Goal: Task Accomplishment & Management: Complete application form

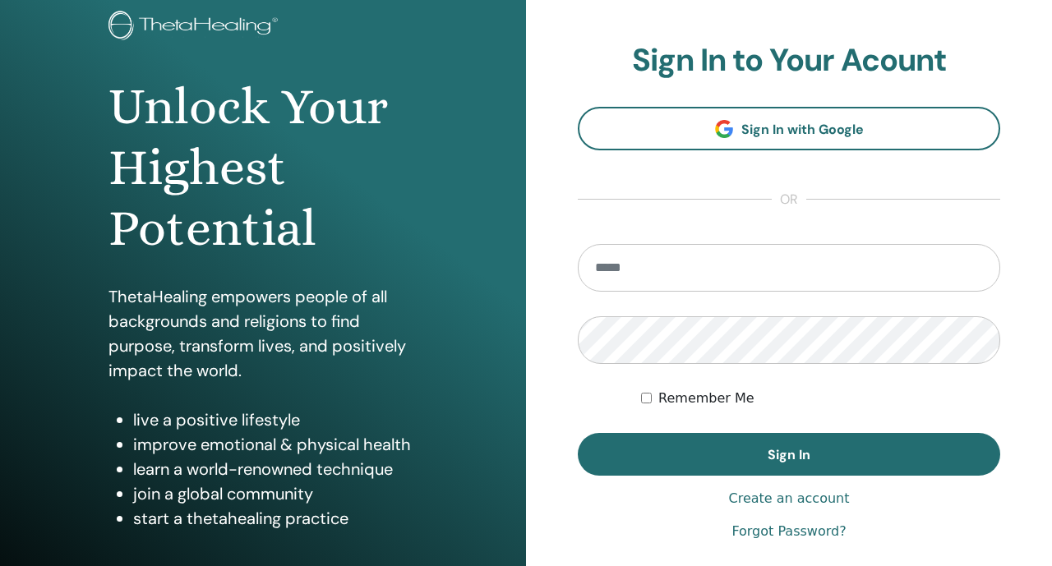
scroll to position [105, 0]
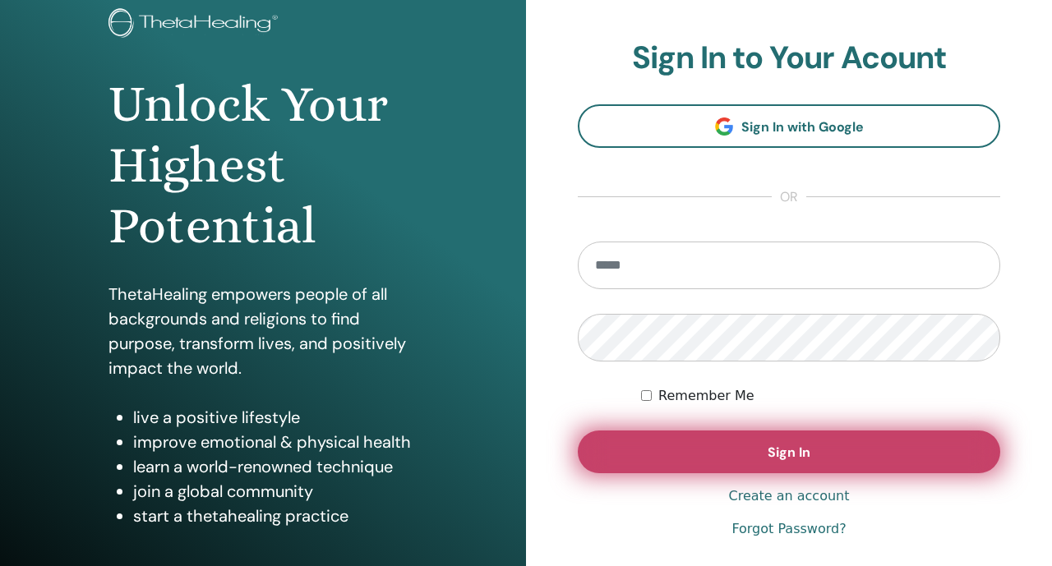
type input "**********"
click at [608, 442] on button "Sign In" at bounding box center [789, 451] width 422 height 43
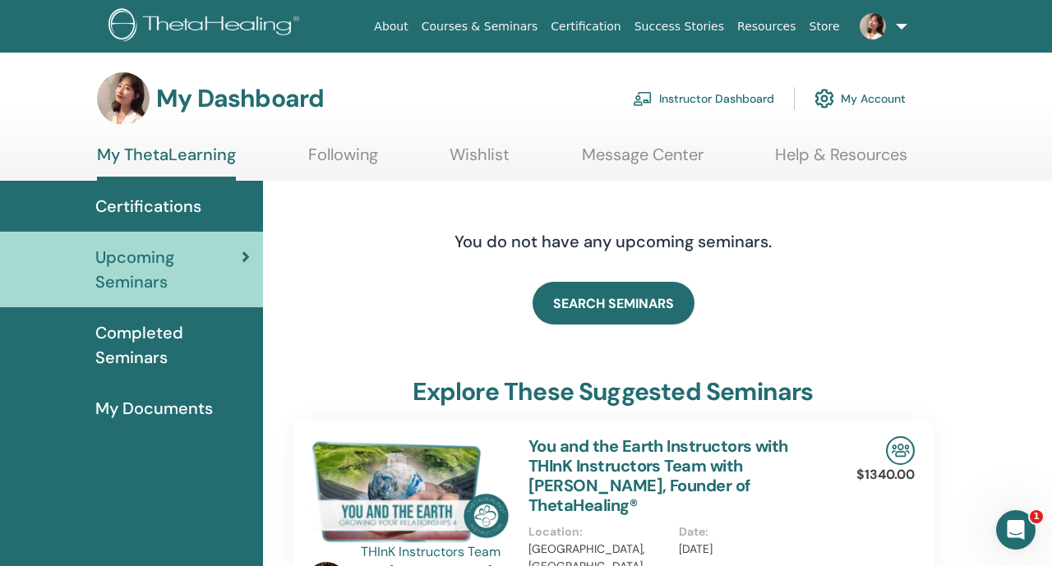
click at [174, 363] on span "Completed Seminars" at bounding box center [172, 344] width 154 height 49
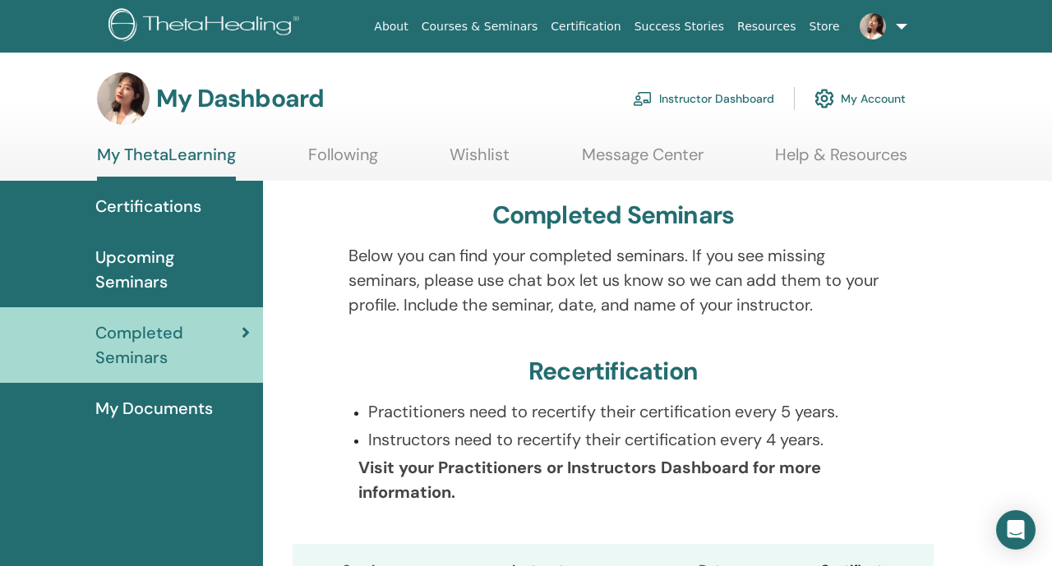
click at [723, 94] on link "Instructor Dashboard" at bounding box center [703, 99] width 141 height 36
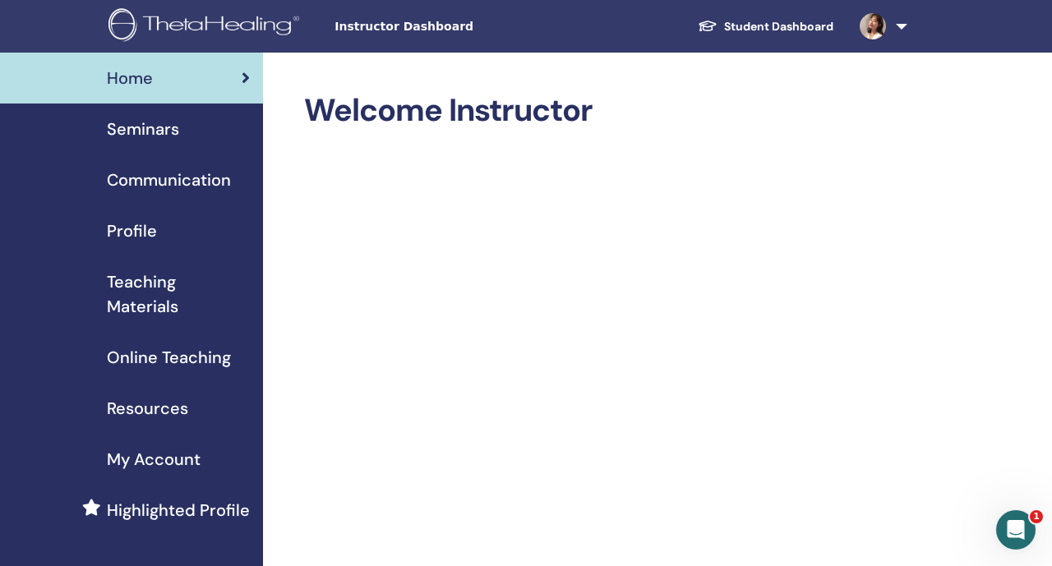
click at [886, 41] on link at bounding box center [879, 26] width 67 height 53
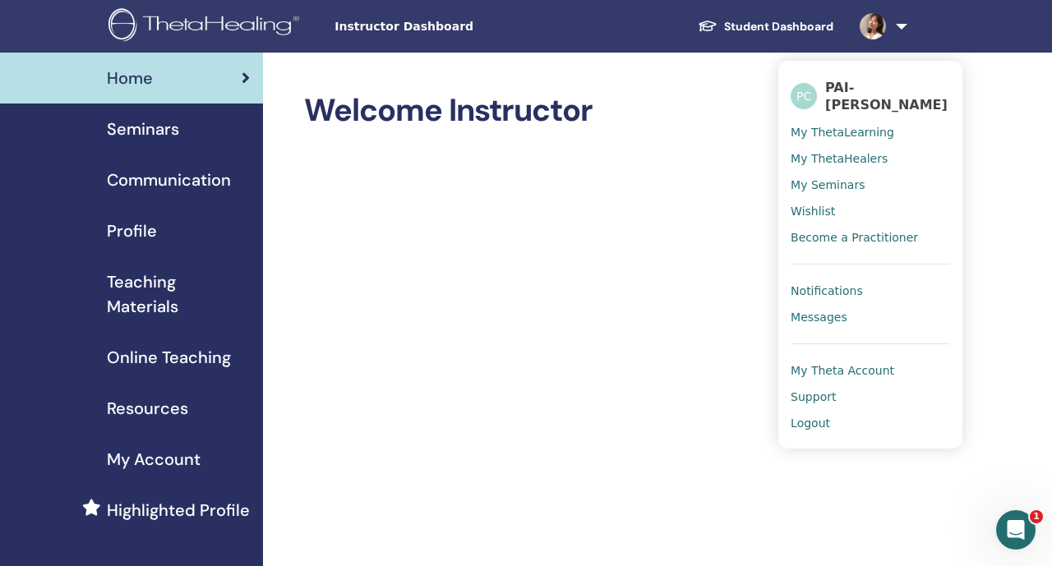
click at [803, 410] on link "Logout" at bounding box center [869, 423] width 159 height 26
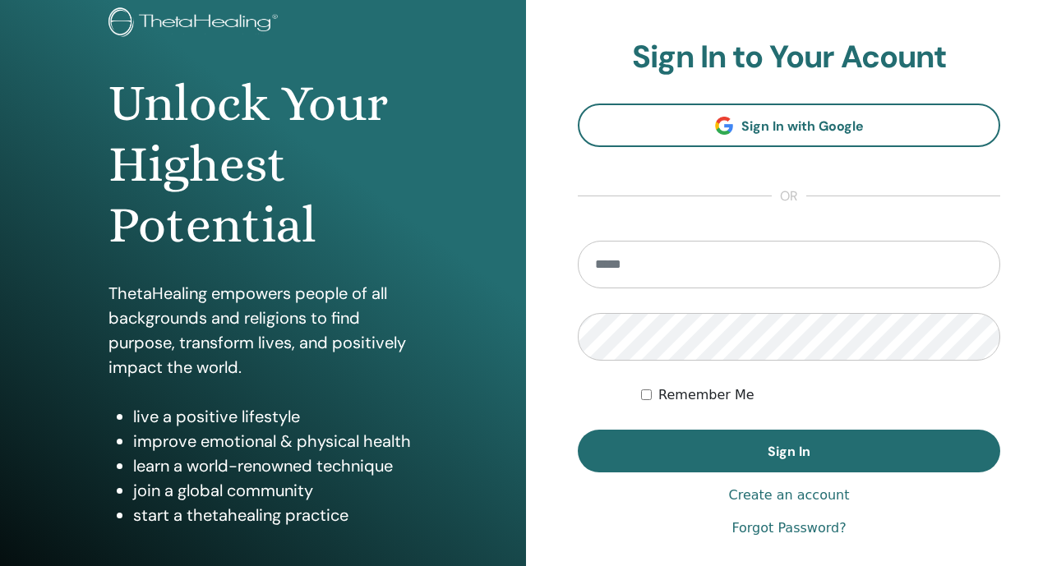
scroll to position [112, 0]
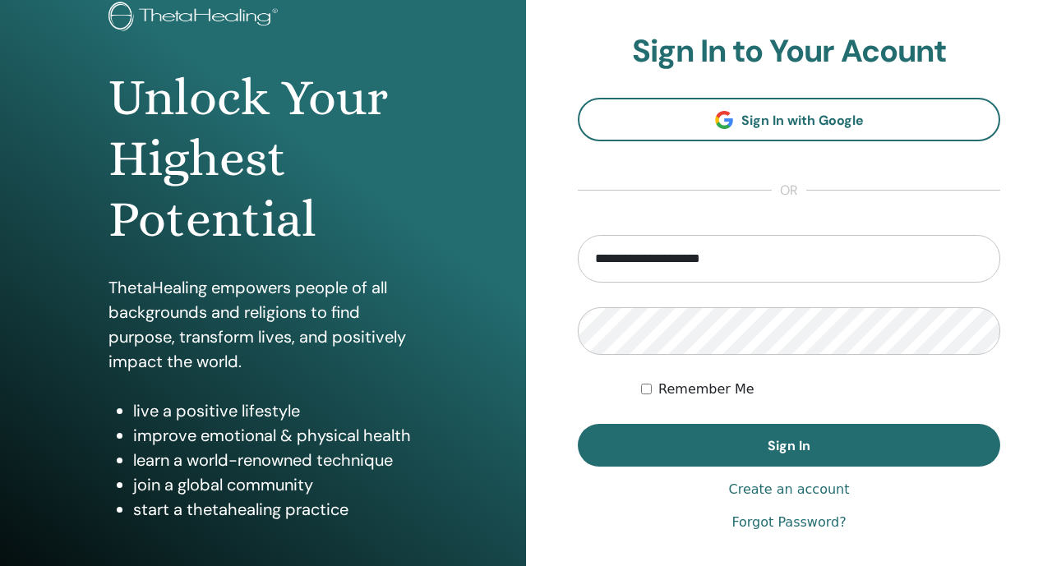
click at [629, 265] on input "**********" at bounding box center [789, 259] width 422 height 48
click at [617, 275] on input "**********" at bounding box center [789, 259] width 422 height 48
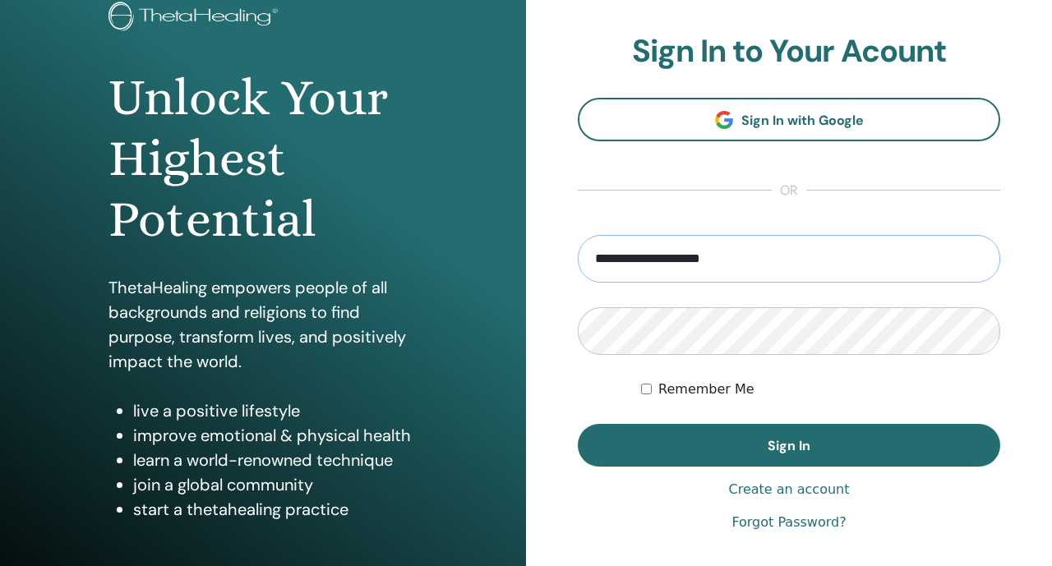
click at [617, 274] on input "**********" at bounding box center [789, 259] width 422 height 48
type input "**********"
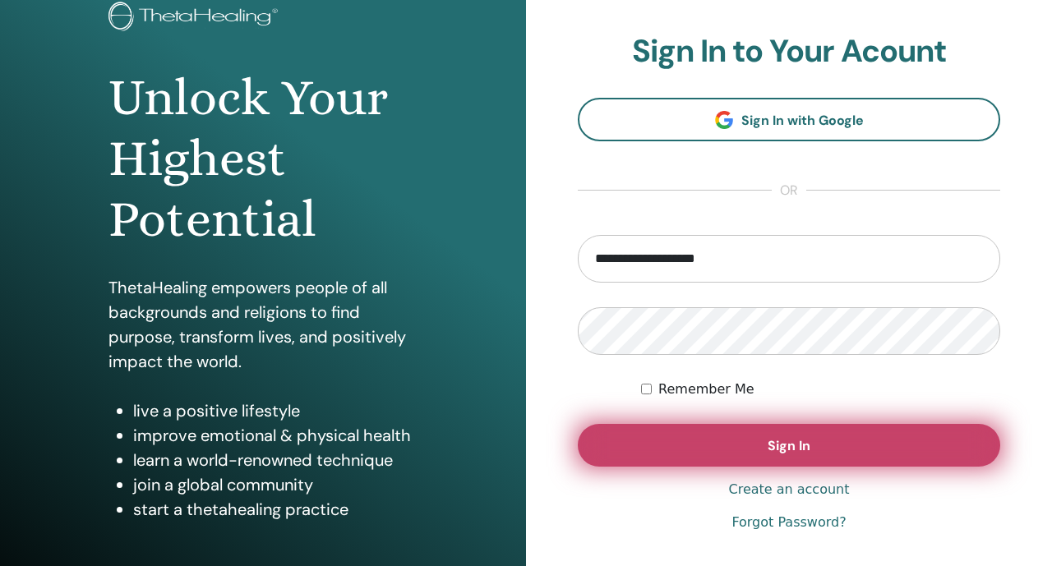
click at [663, 443] on button "Sign In" at bounding box center [789, 445] width 422 height 43
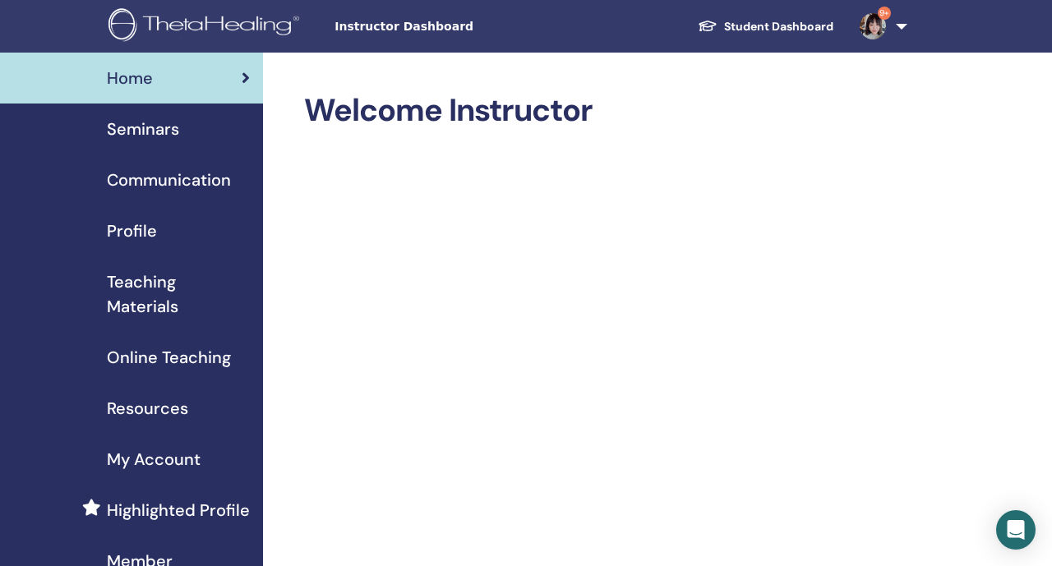
click at [210, 140] on div "Seminars" at bounding box center [131, 129] width 237 height 25
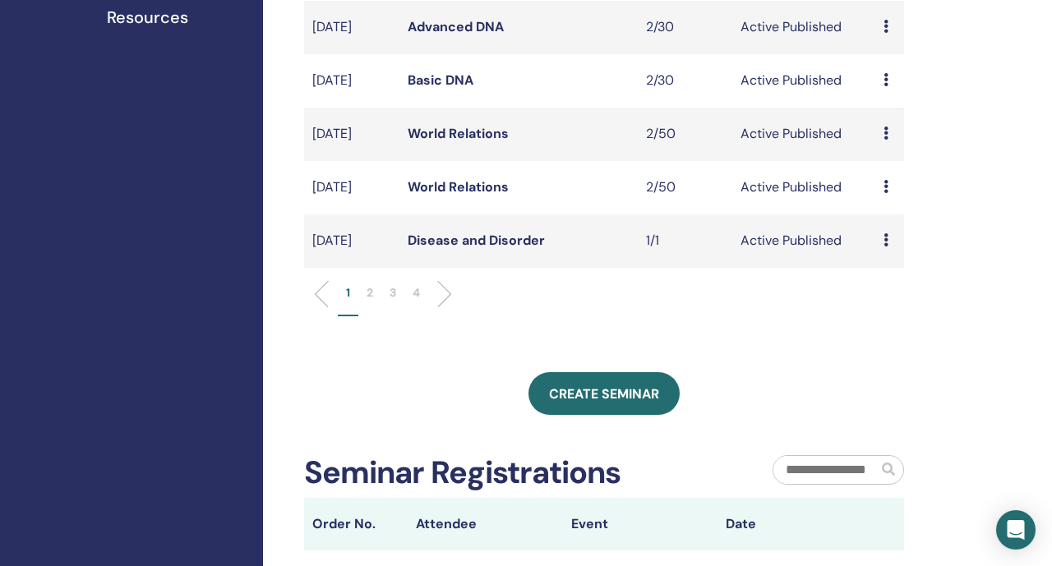
click at [372, 302] on p "2" at bounding box center [369, 292] width 7 height 17
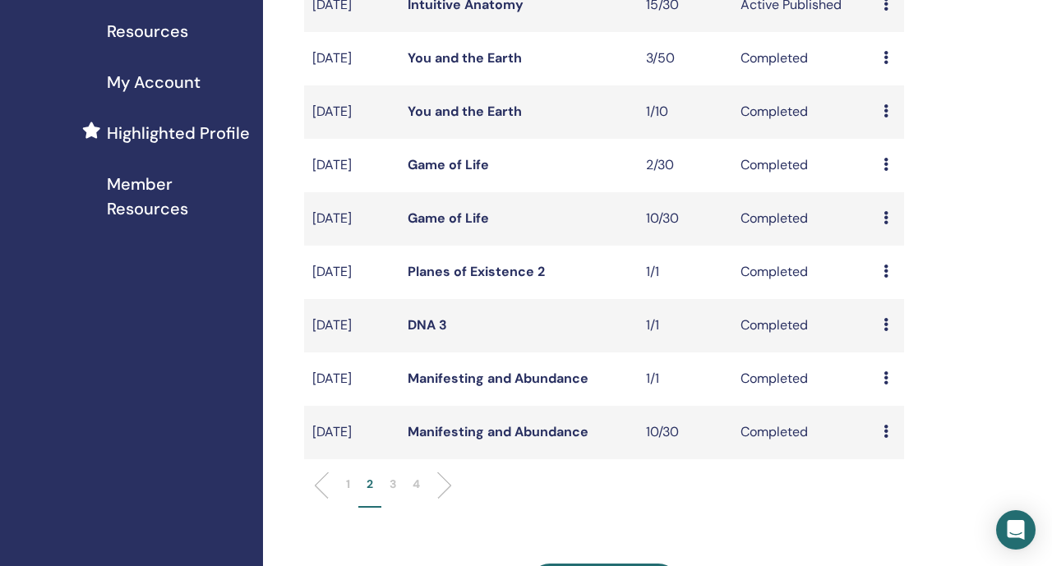
scroll to position [388, 0]
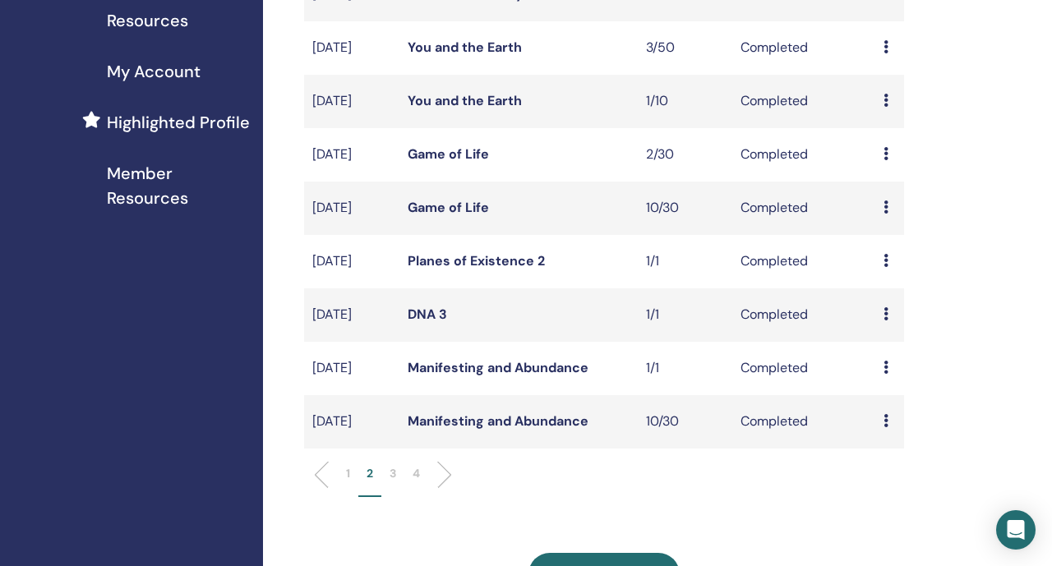
click at [427, 376] on link "Manifesting and Abundance" at bounding box center [497, 367] width 181 height 17
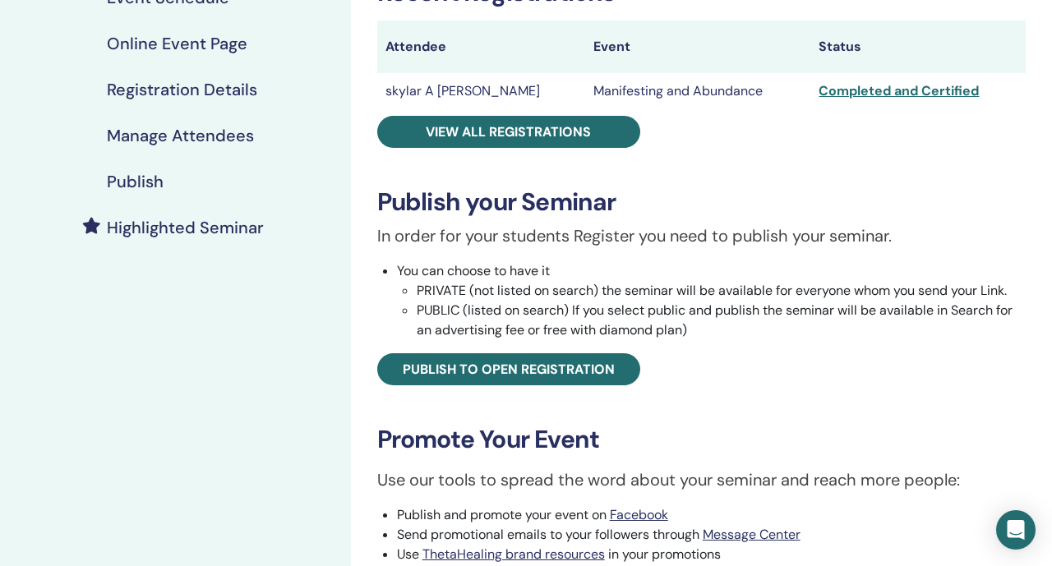
scroll to position [382, 0]
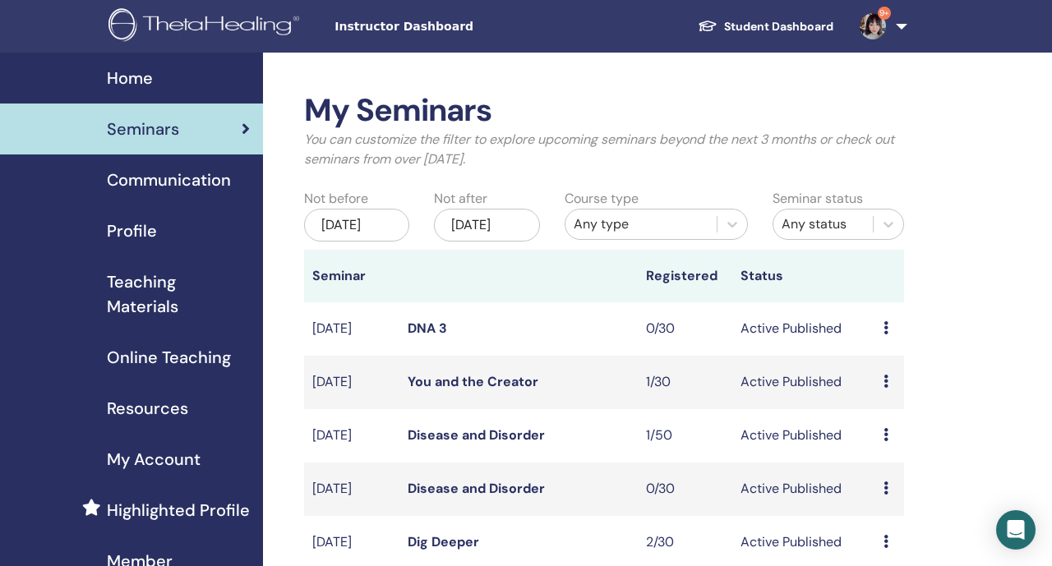
click at [580, 226] on div "Any type" at bounding box center [640, 224] width 135 height 20
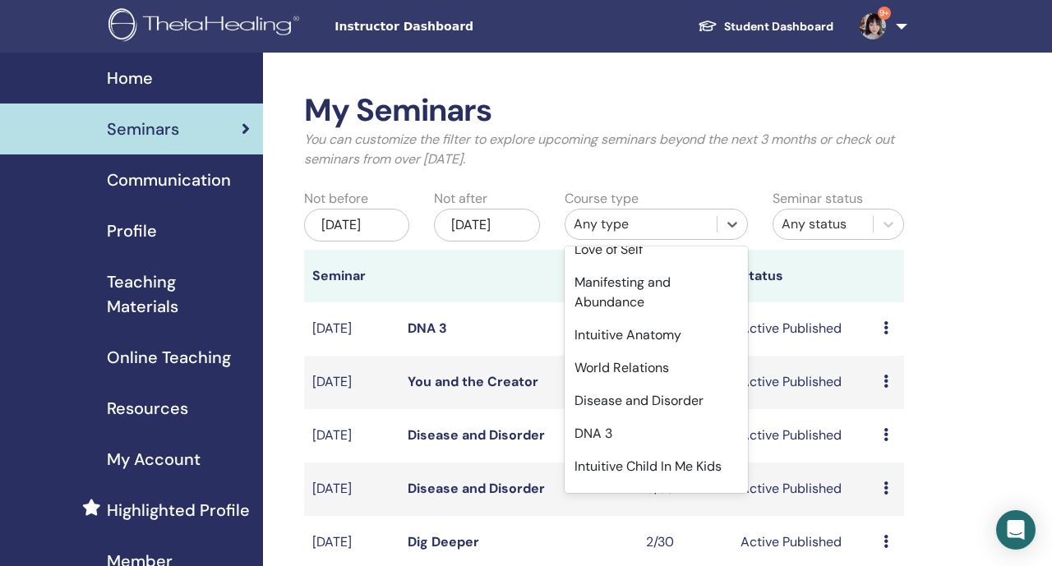
scroll to position [249, 0]
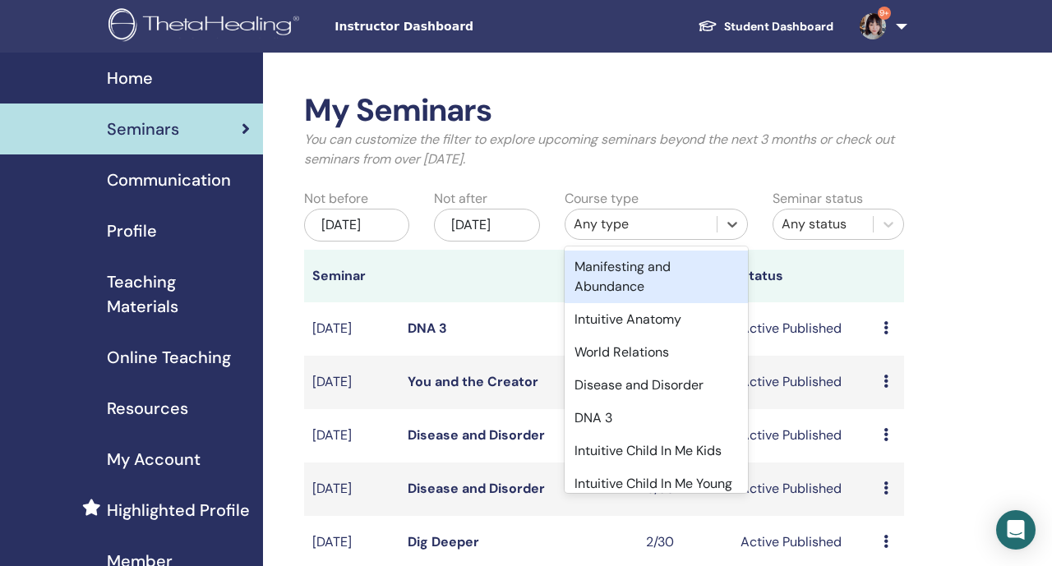
click at [618, 282] on div "Manifesting and Abundance" at bounding box center [655, 277] width 183 height 53
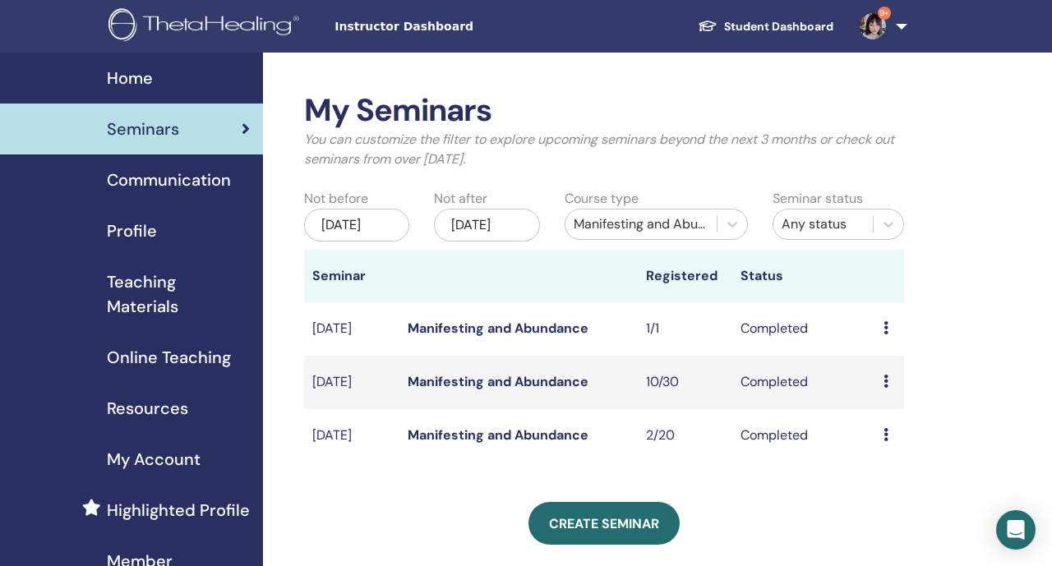
click at [500, 390] on link "Manifesting and Abundance" at bounding box center [497, 381] width 181 height 17
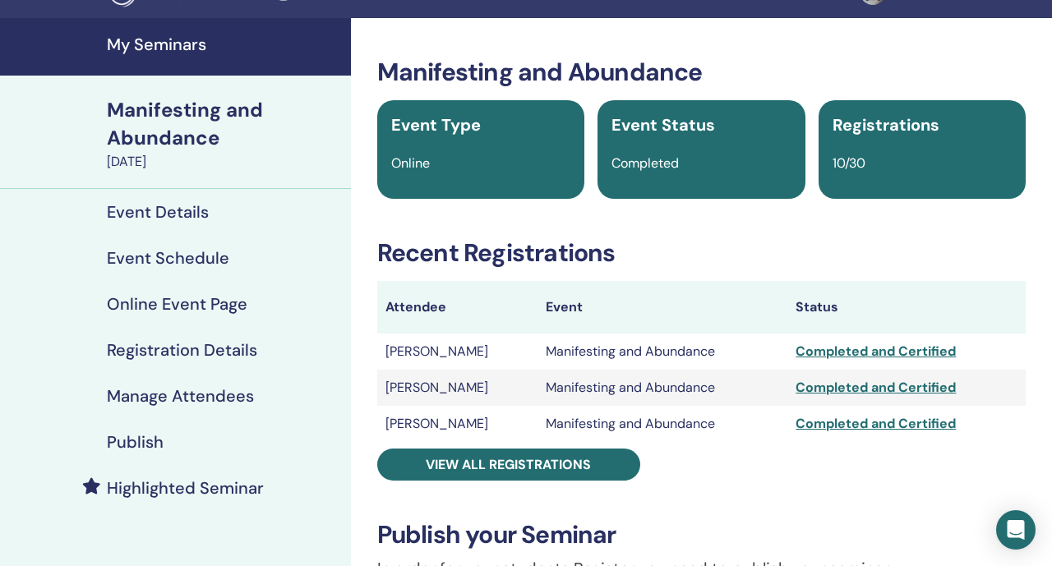
scroll to position [39, 0]
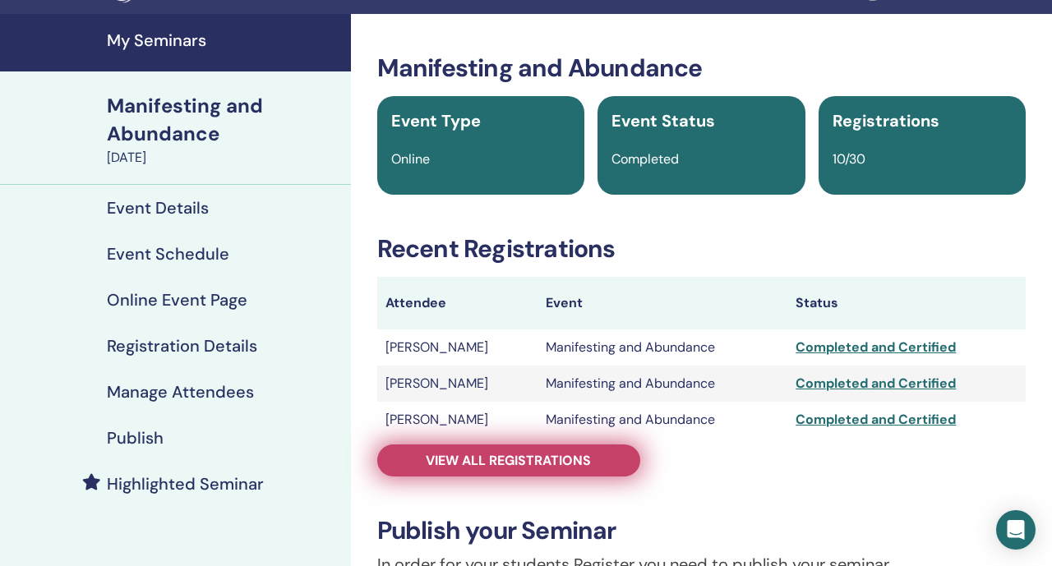
click at [479, 455] on span "View all registrations" at bounding box center [508, 460] width 165 height 17
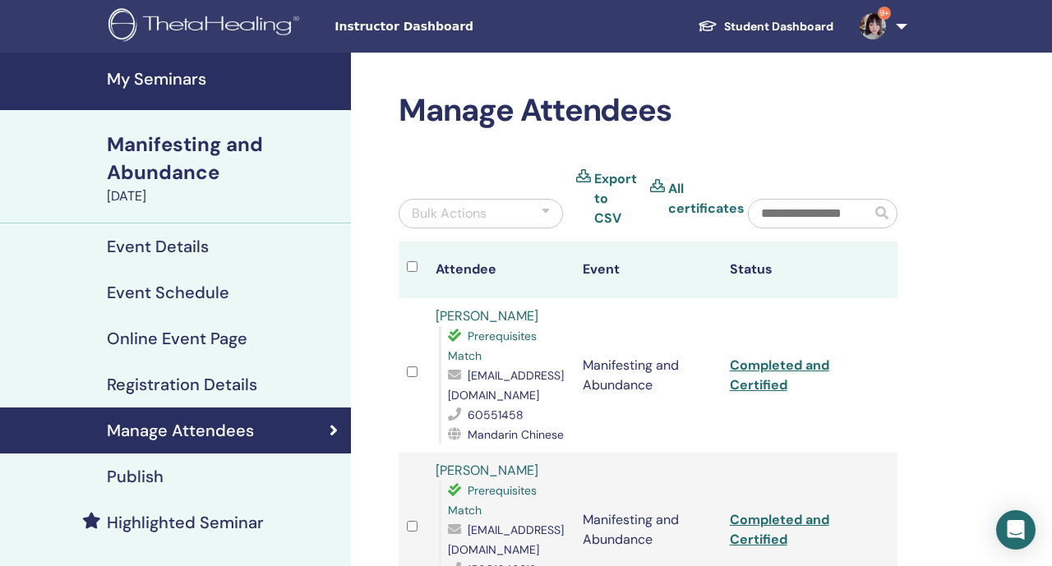
click at [199, 104] on link "My Seminars" at bounding box center [175, 82] width 351 height 58
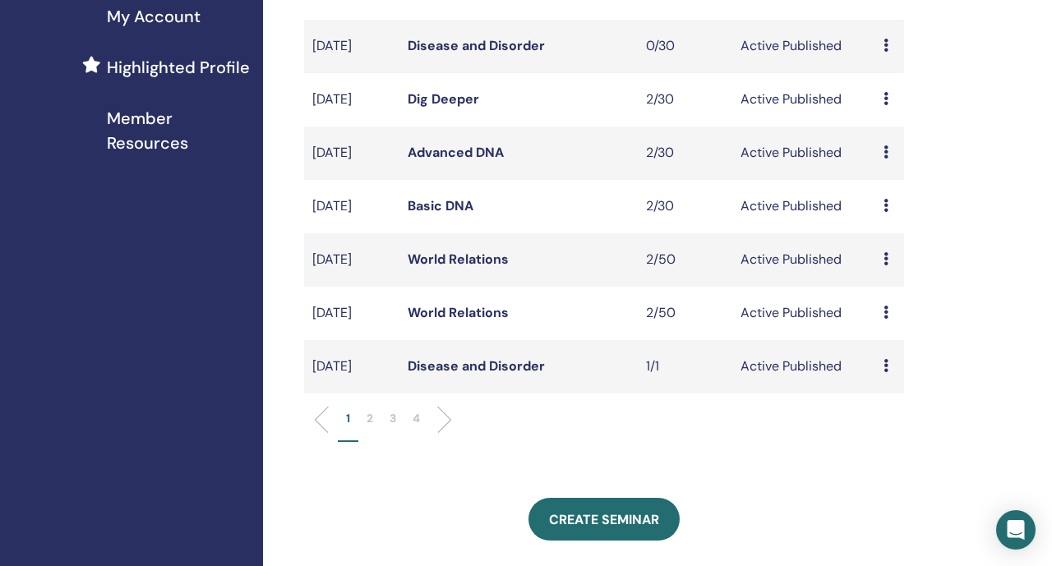
scroll to position [558, 0]
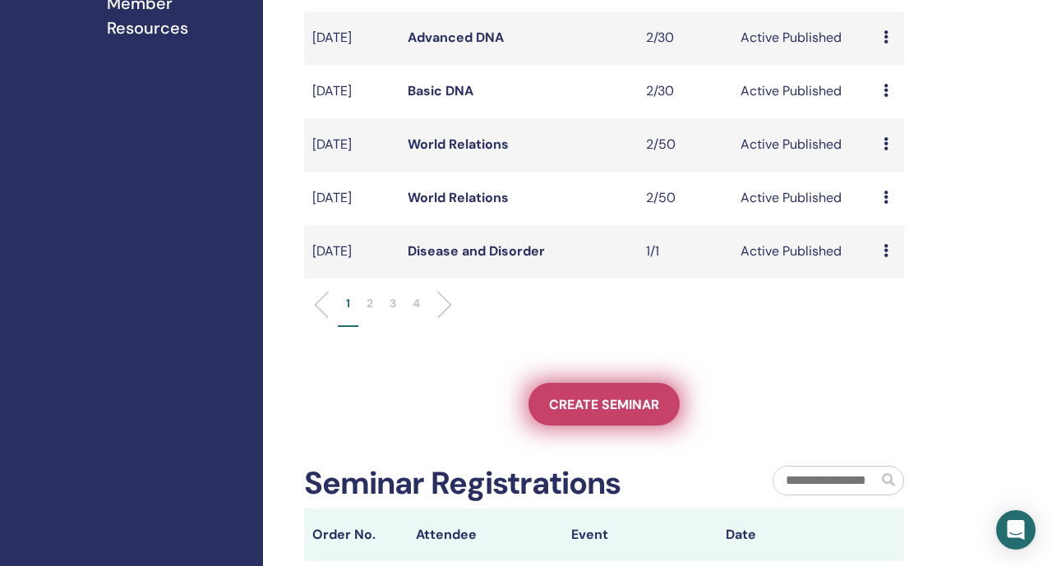
click at [550, 413] on span "Create seminar" at bounding box center [604, 404] width 110 height 17
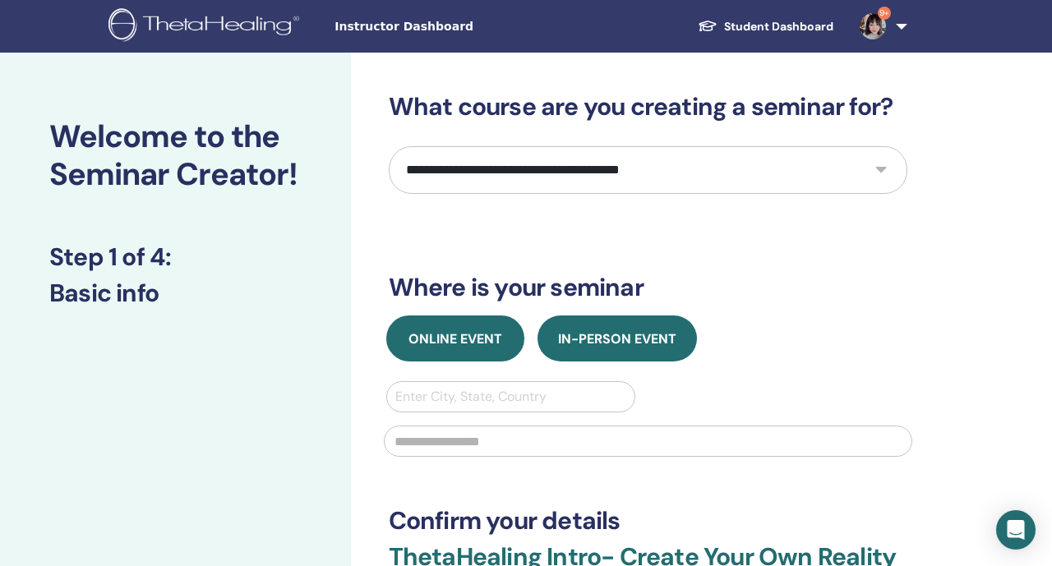
click at [487, 328] on button "Online Event" at bounding box center [455, 338] width 138 height 46
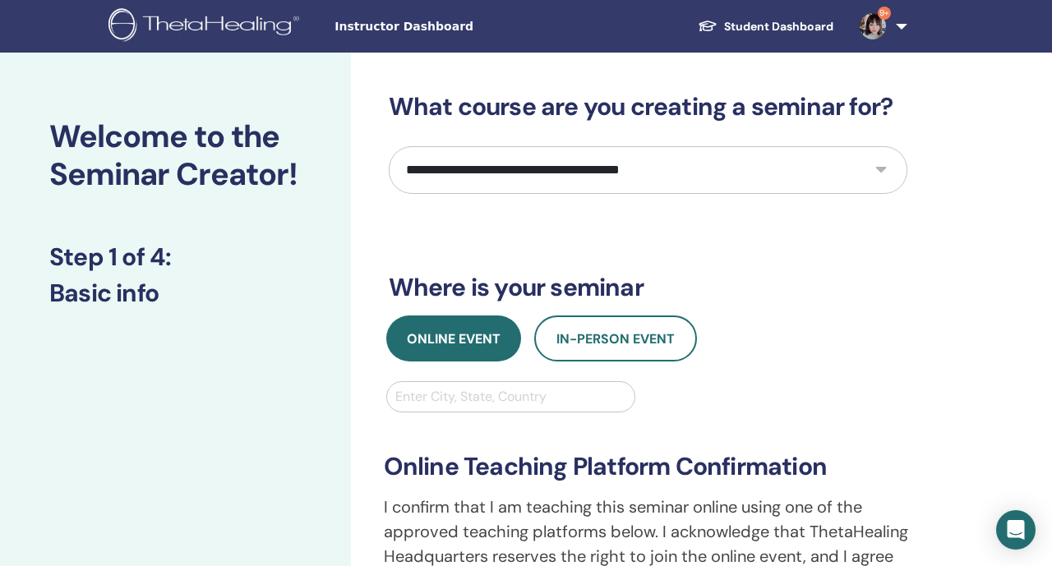
click at [481, 182] on select "**********" at bounding box center [648, 170] width 518 height 48
select select "*"
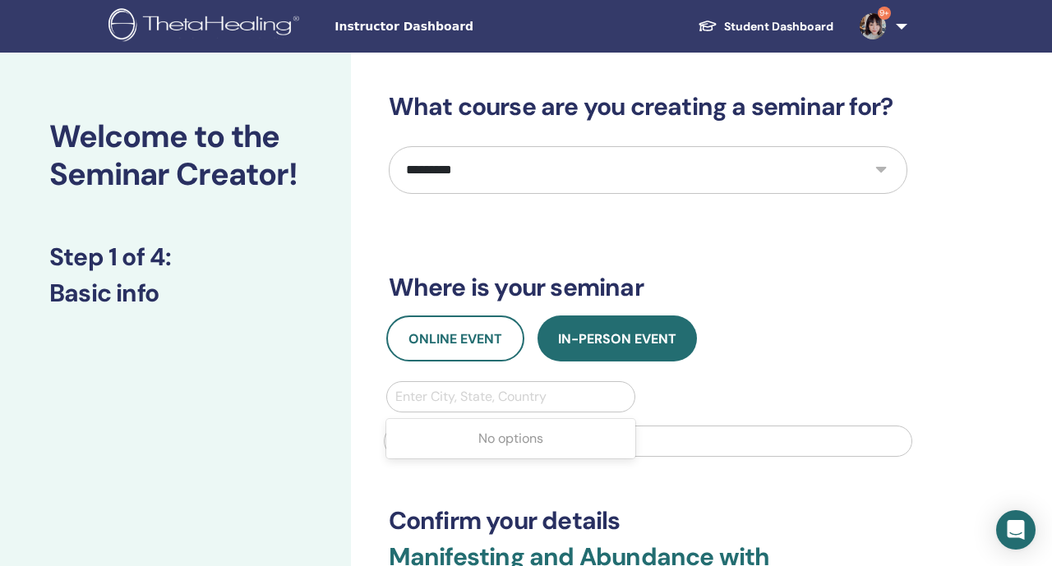
click at [450, 402] on div at bounding box center [511, 396] width 232 height 23
type input "***"
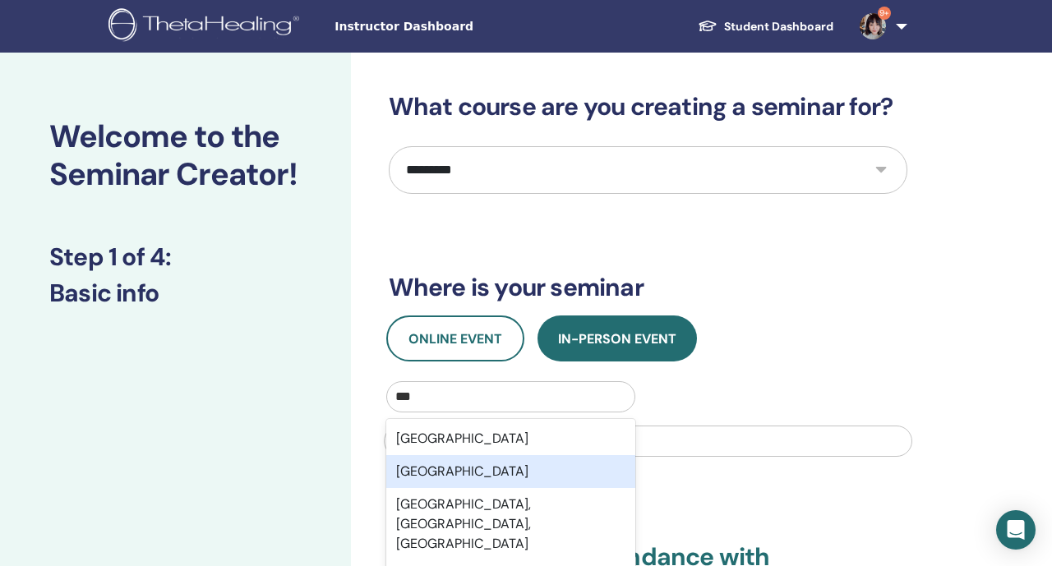
click at [466, 468] on div "China" at bounding box center [511, 471] width 250 height 33
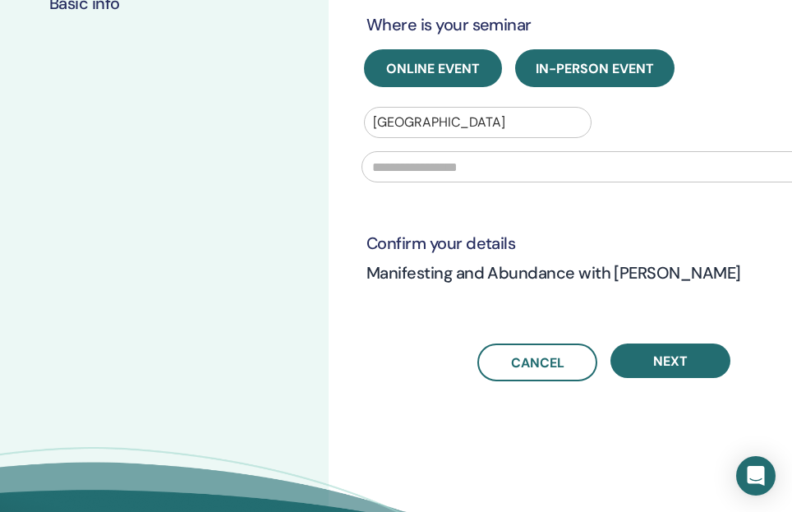
scroll to position [258, 0]
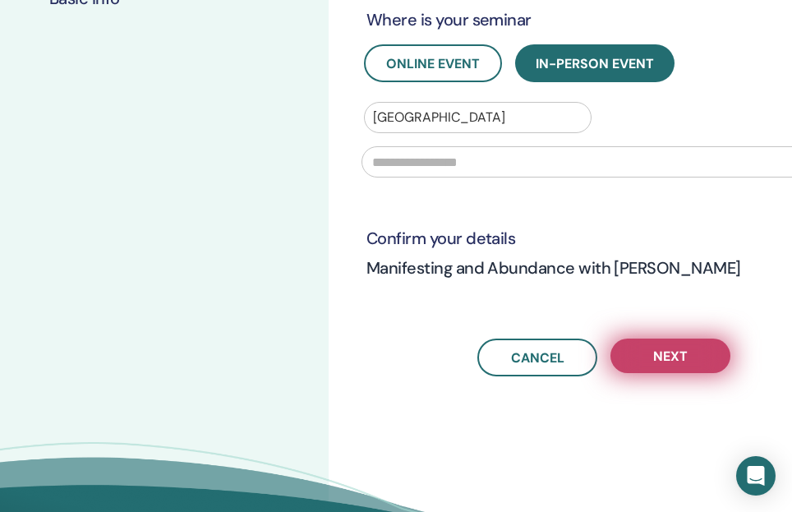
click at [638, 352] on button "Next" at bounding box center [670, 355] width 120 height 35
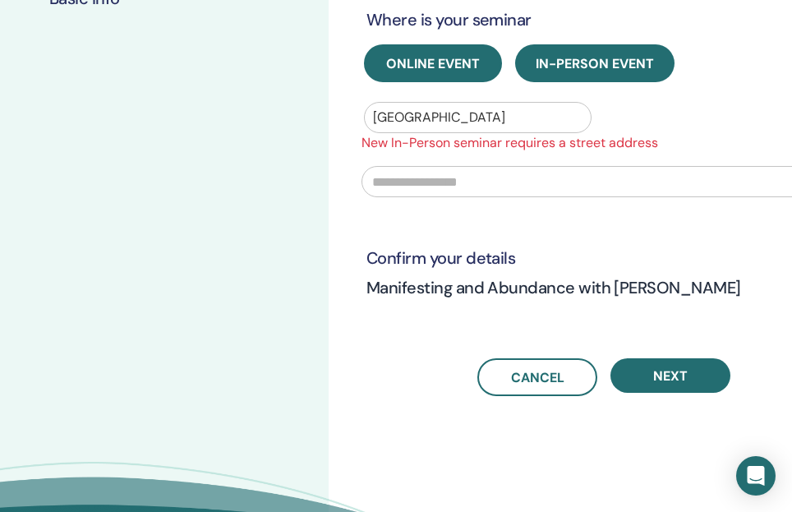
click at [444, 76] on button "Online Event" at bounding box center [433, 63] width 138 height 38
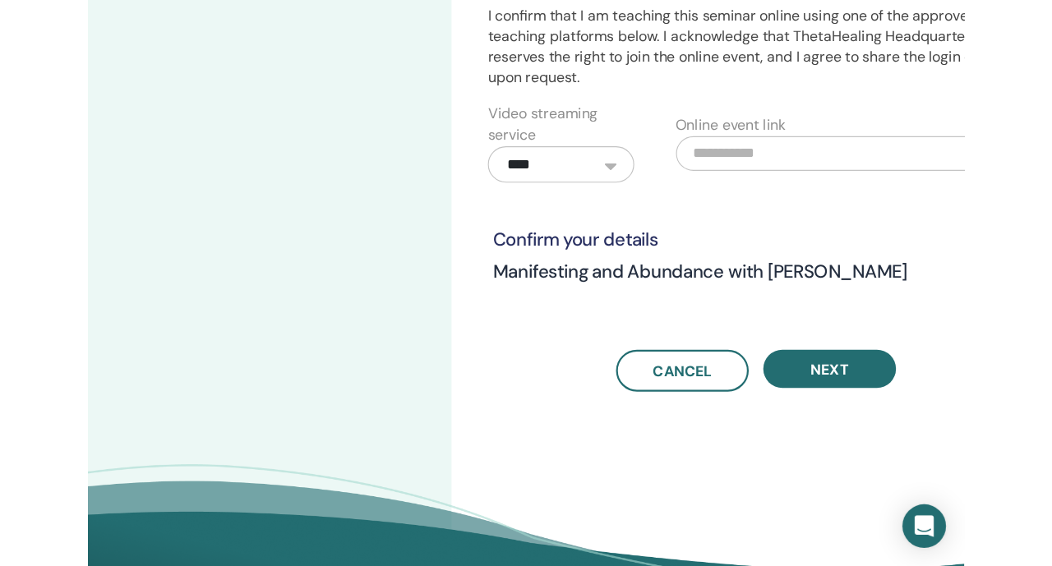
scroll to position [481, 0]
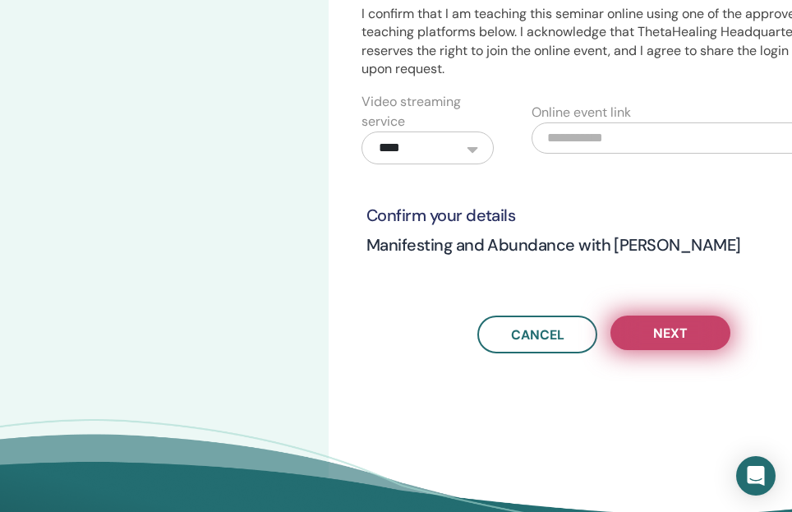
click at [663, 333] on span "Next" at bounding box center [670, 333] width 35 height 17
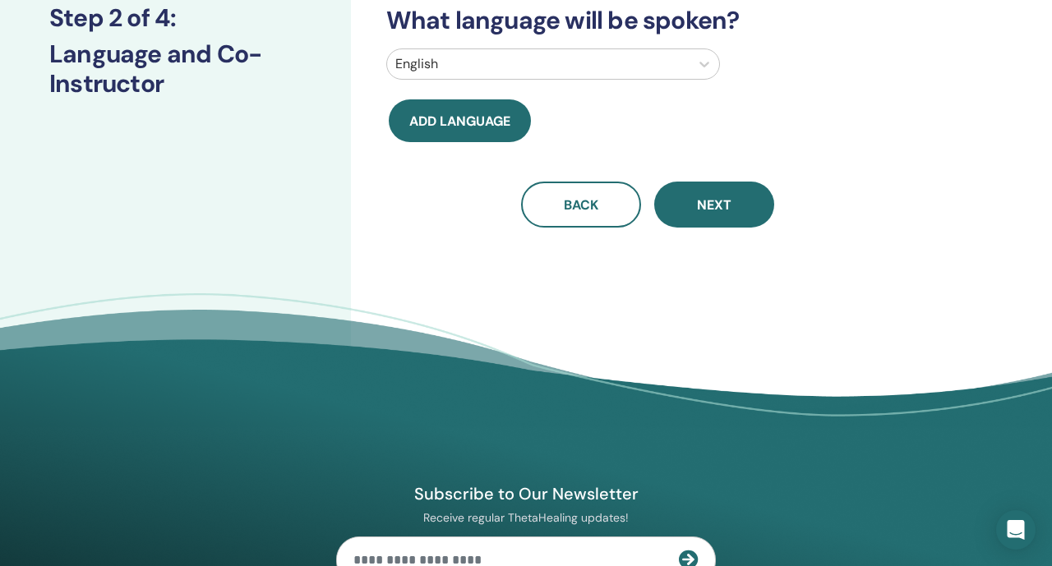
scroll to position [0, 0]
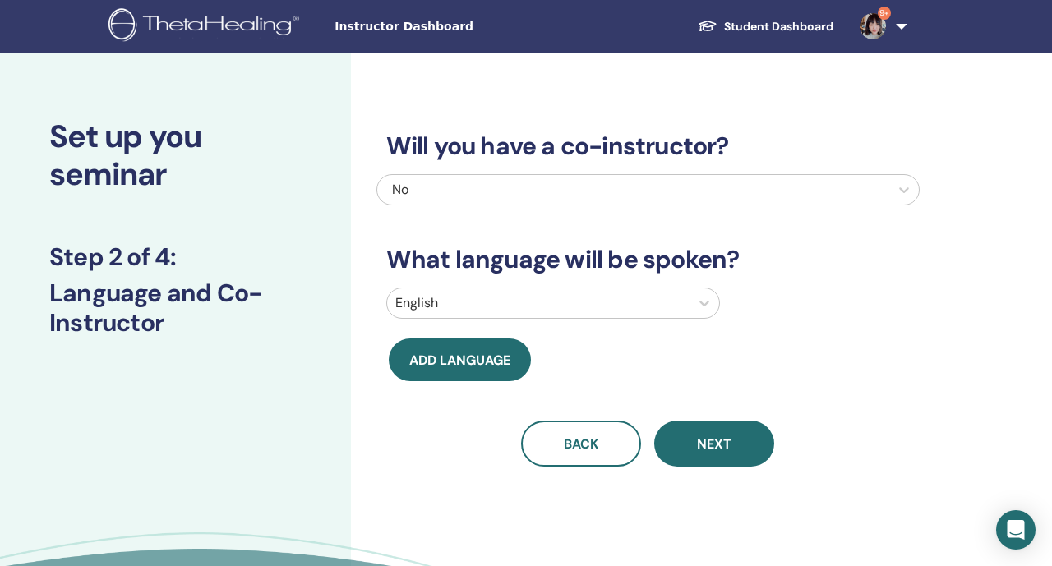
click at [462, 210] on div "Will you have a co-instructor? No What language will be spoken? English Add lan…" at bounding box center [647, 279] width 543 height 375
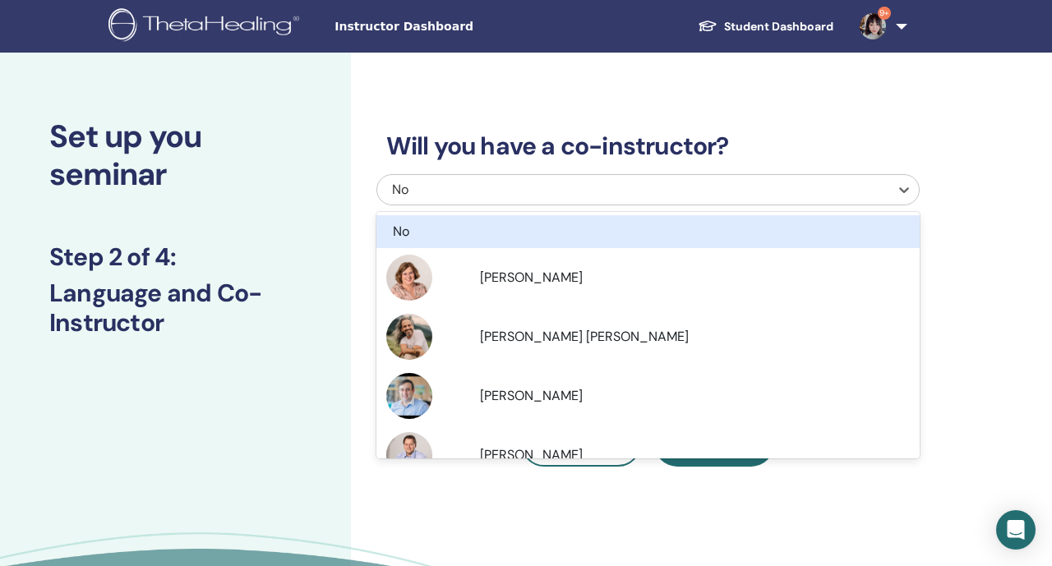
click at [462, 199] on div "No" at bounding box center [595, 190] width 407 height 20
click at [444, 232] on div "No" at bounding box center [608, 232] width 430 height 20
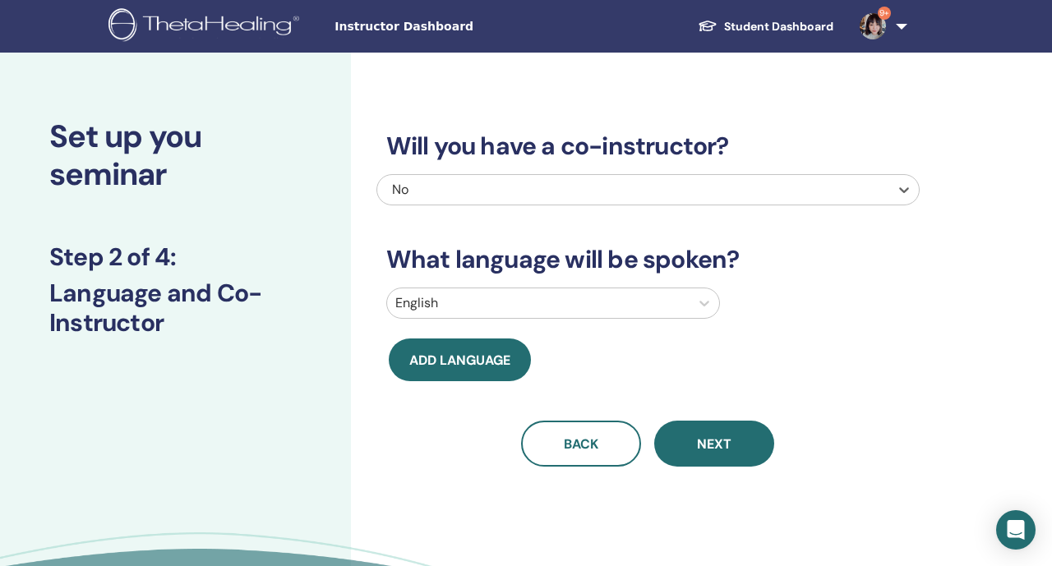
click at [442, 300] on div at bounding box center [538, 303] width 286 height 23
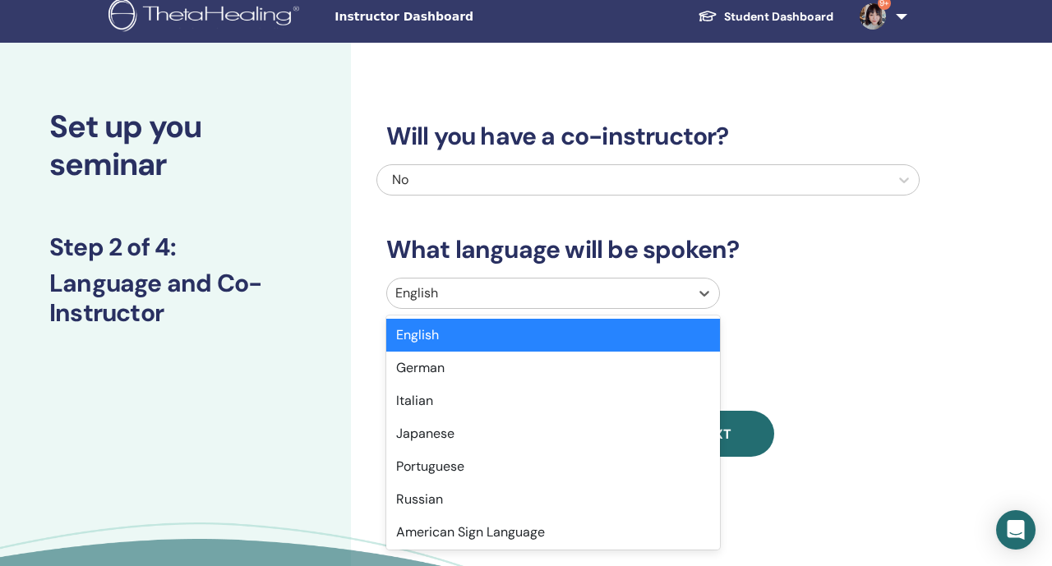
scroll to position [12, 0]
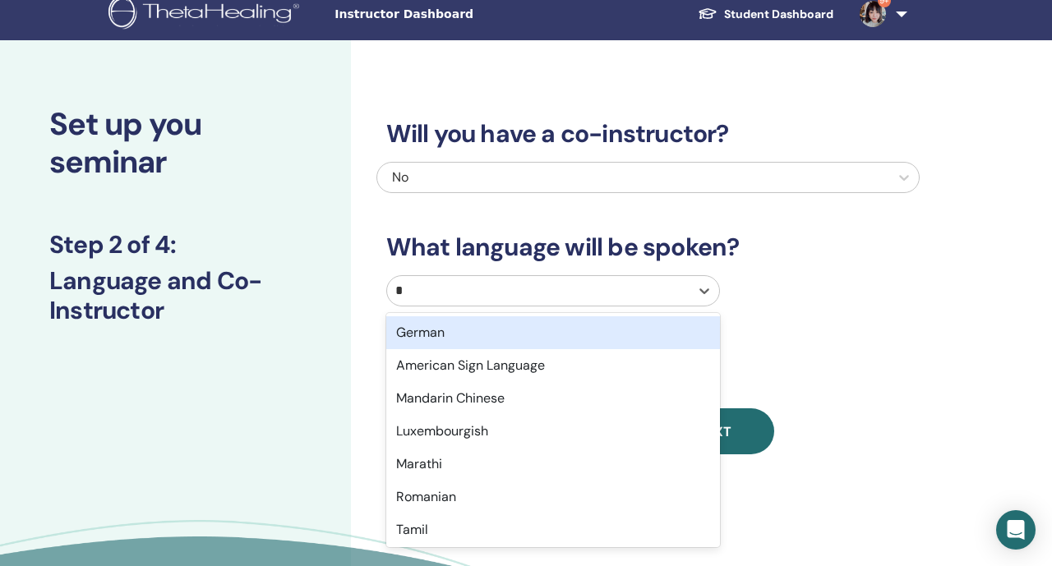
type input "**"
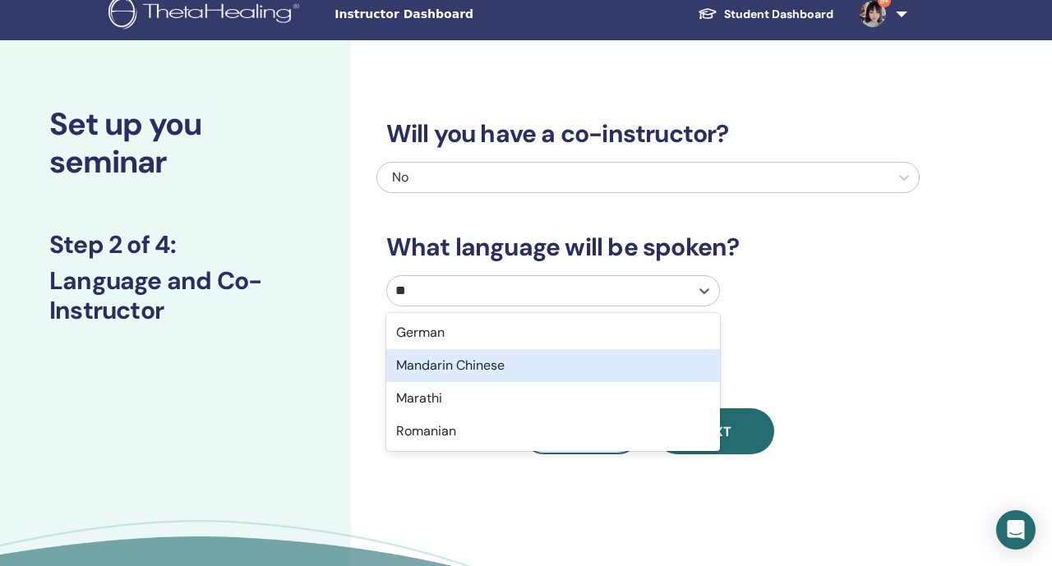
click at [447, 353] on div "Mandarin Chinese" at bounding box center [553, 365] width 334 height 33
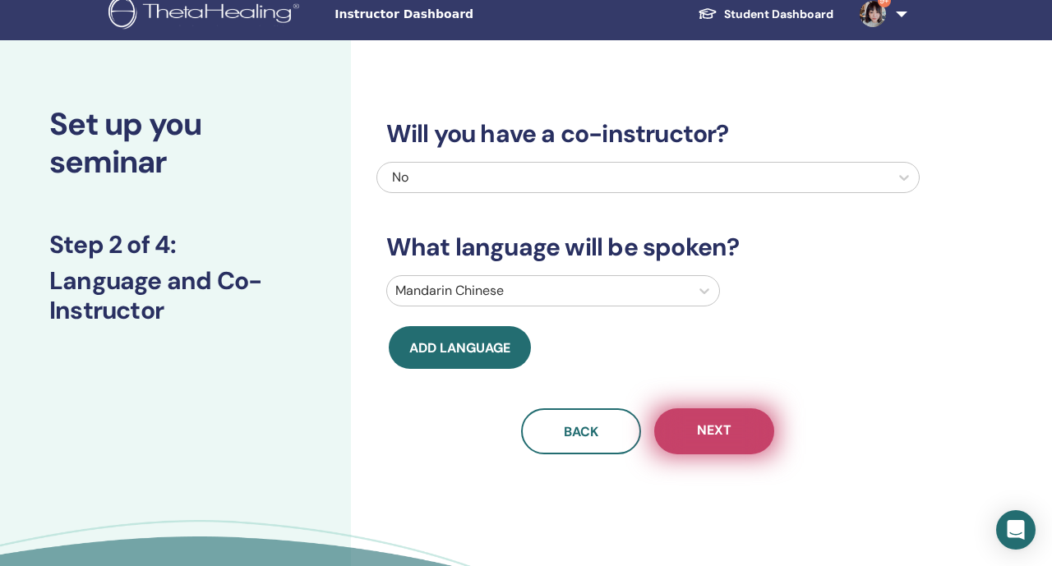
click at [753, 445] on button "Next" at bounding box center [714, 431] width 120 height 46
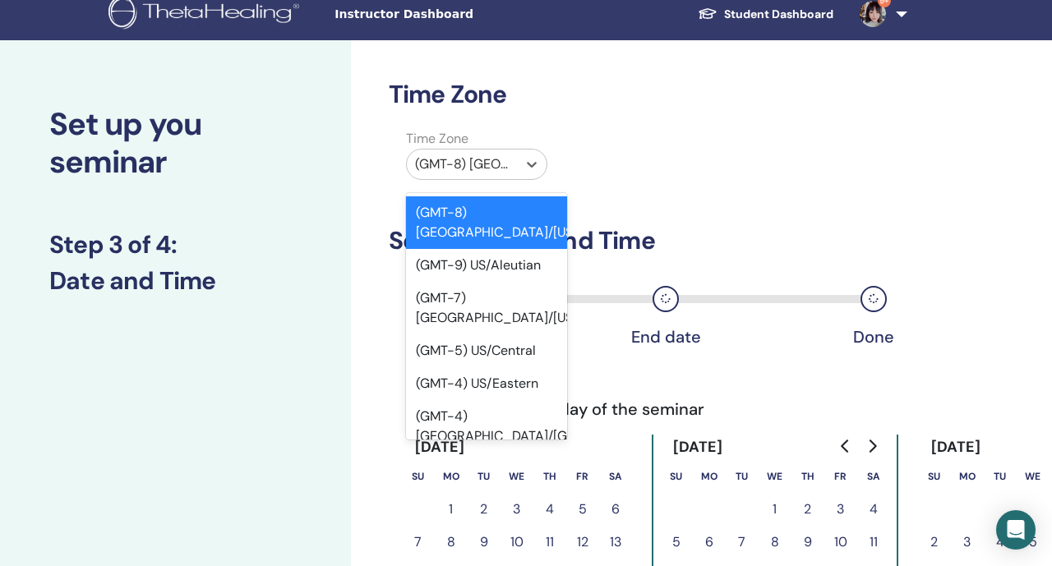
click at [495, 167] on div at bounding box center [462, 164] width 94 height 23
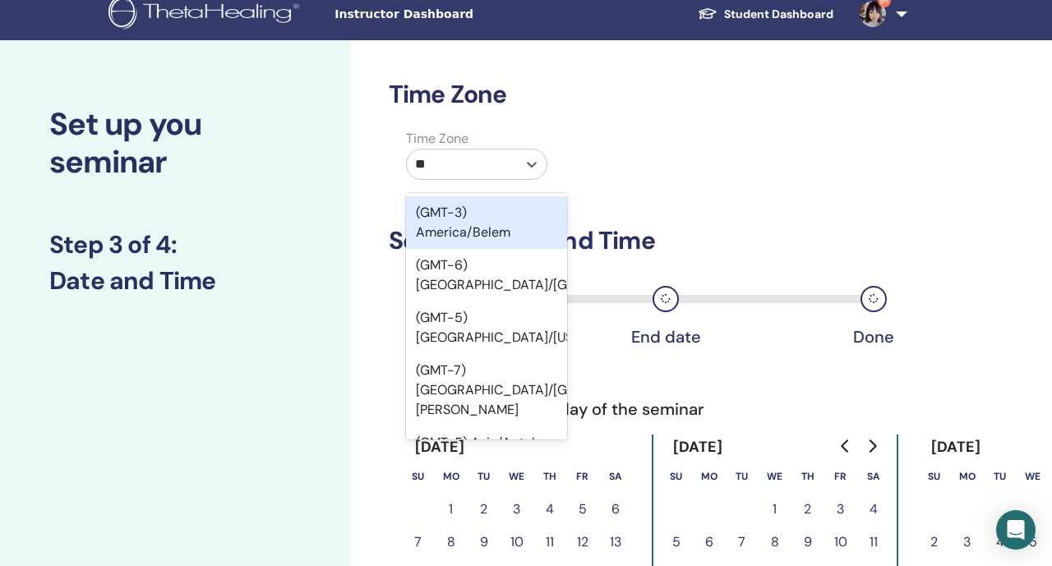
type input "*"
type input "***"
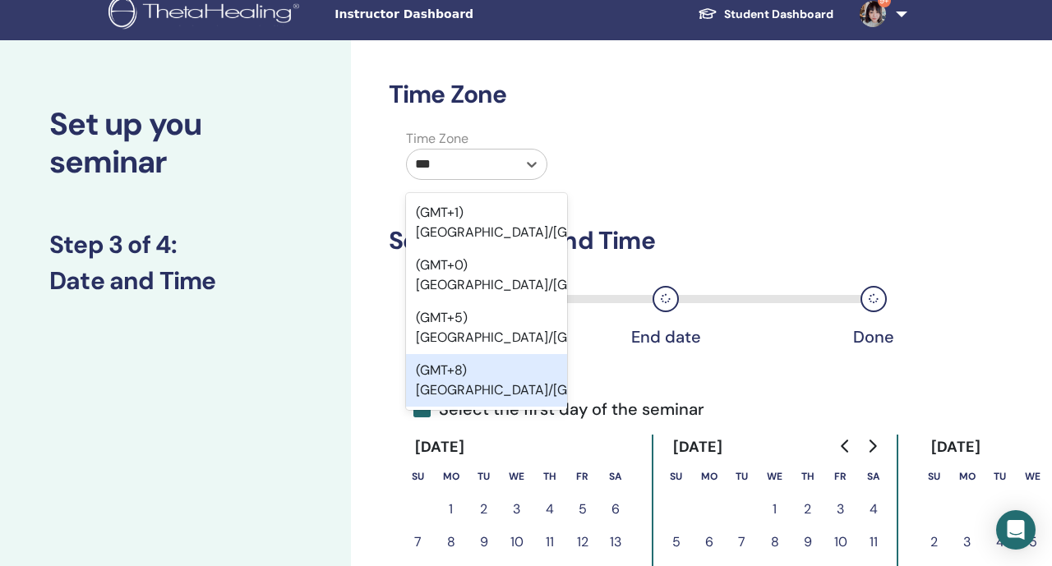
click at [498, 371] on div "(GMT+8) Asia/Shanghai" at bounding box center [486, 380] width 161 height 53
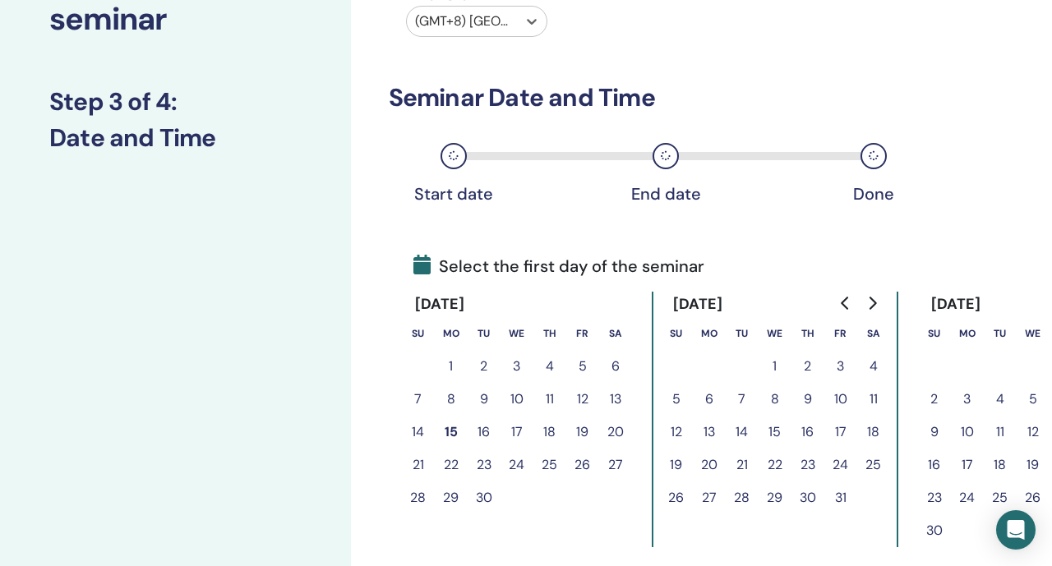
scroll to position [184, 0]
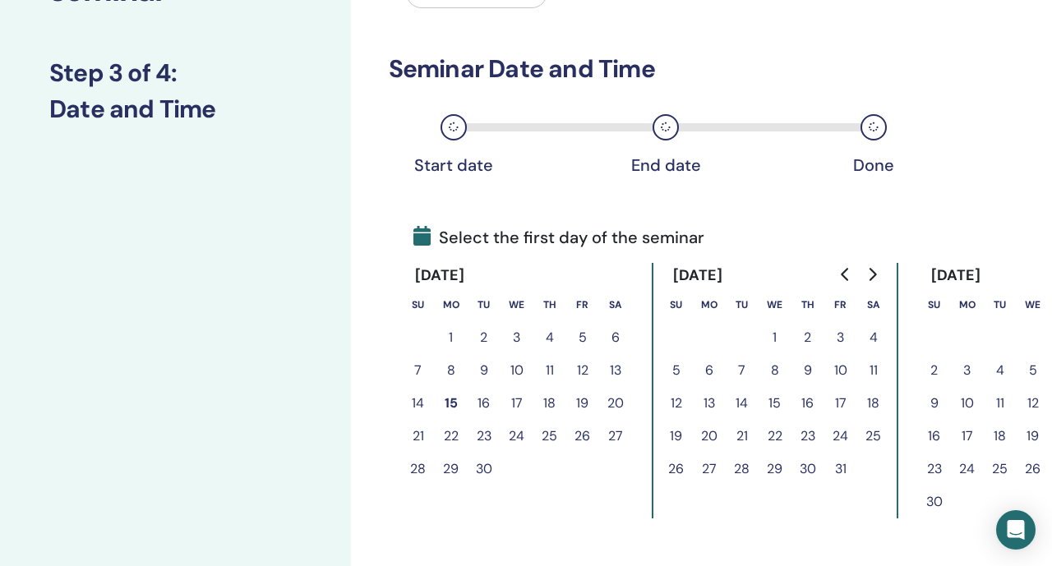
click at [455, 403] on button "15" at bounding box center [451, 403] width 33 height 33
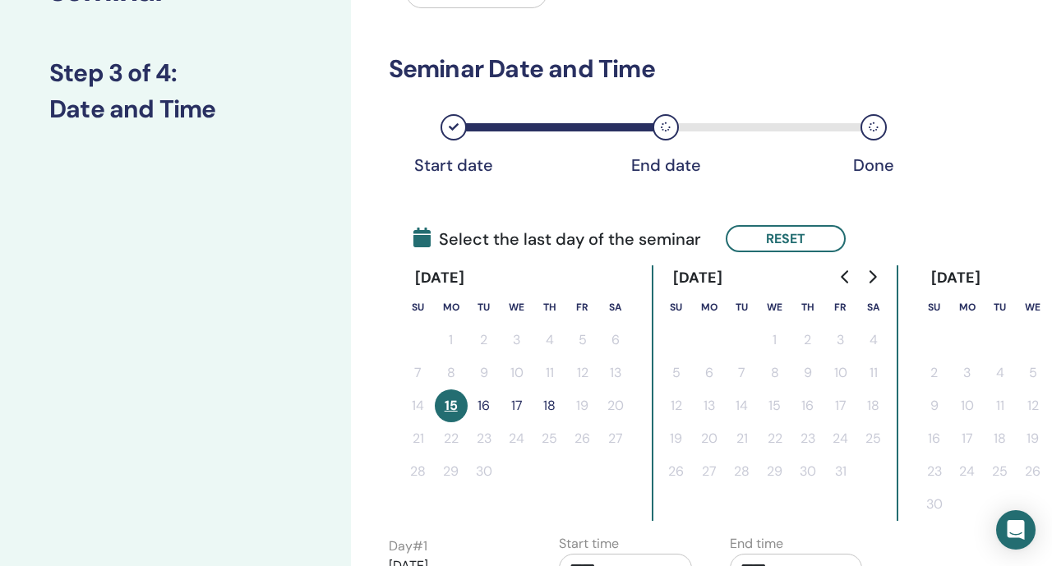
click at [521, 403] on button "17" at bounding box center [516, 405] width 33 height 33
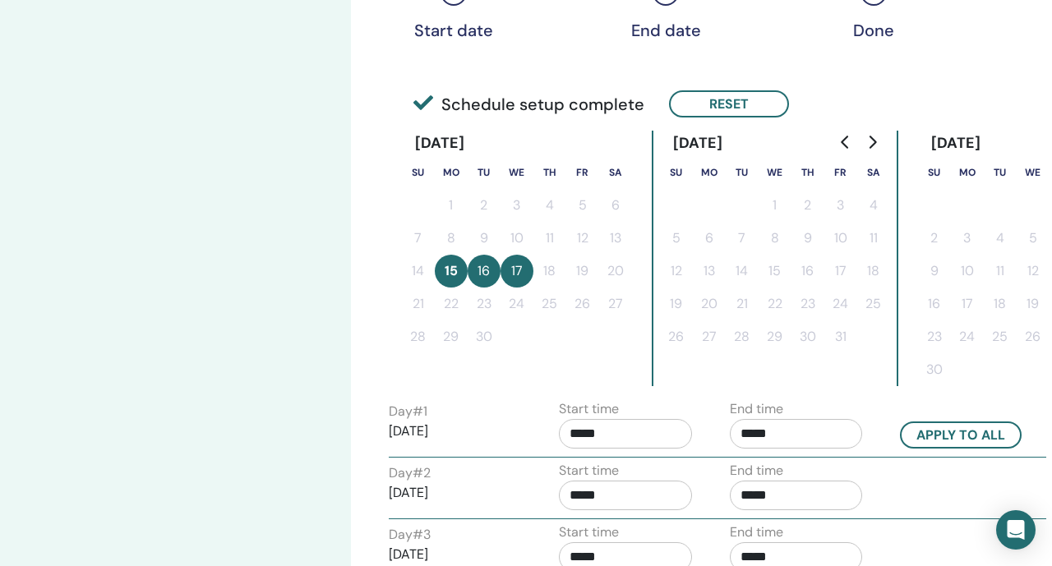
scroll to position [320, 0]
click at [481, 262] on button "16" at bounding box center [483, 270] width 33 height 33
click at [442, 268] on button "15" at bounding box center [451, 270] width 33 height 33
click at [688, 110] on button "Reset" at bounding box center [729, 103] width 120 height 27
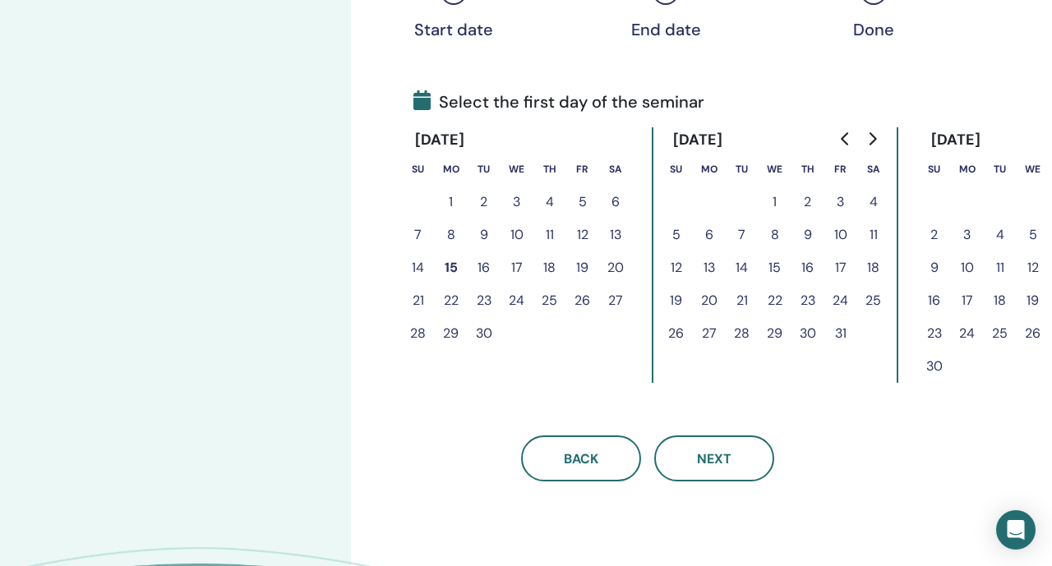
click at [489, 267] on button "16" at bounding box center [483, 267] width 33 height 33
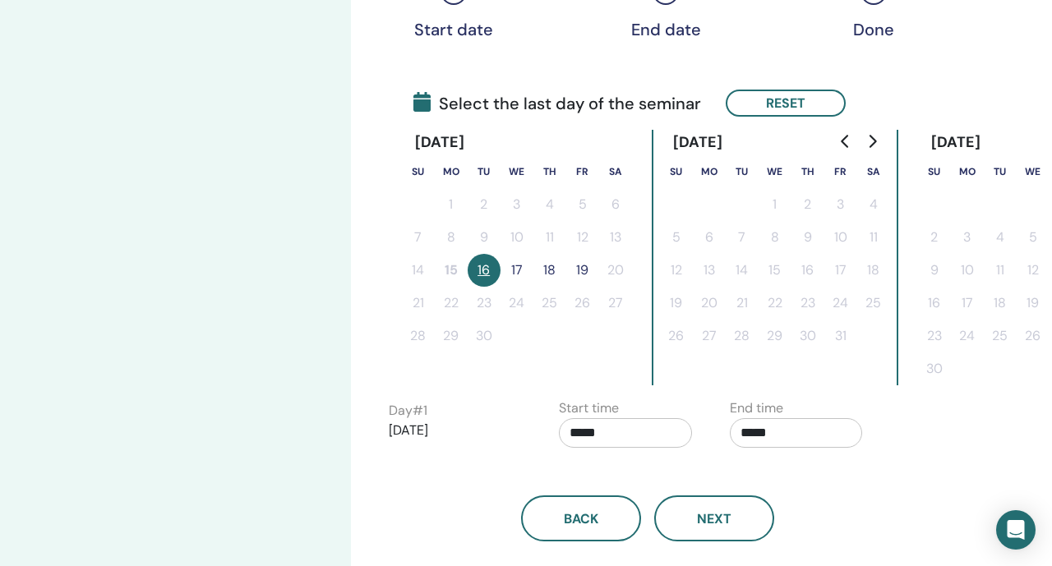
click at [551, 268] on button "18" at bounding box center [549, 270] width 33 height 33
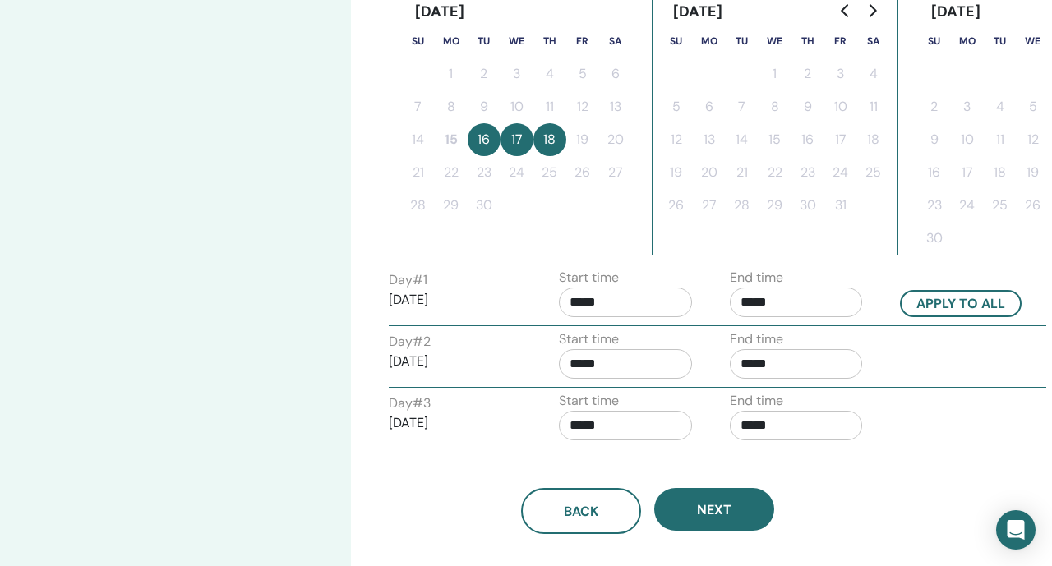
scroll to position [490, 0]
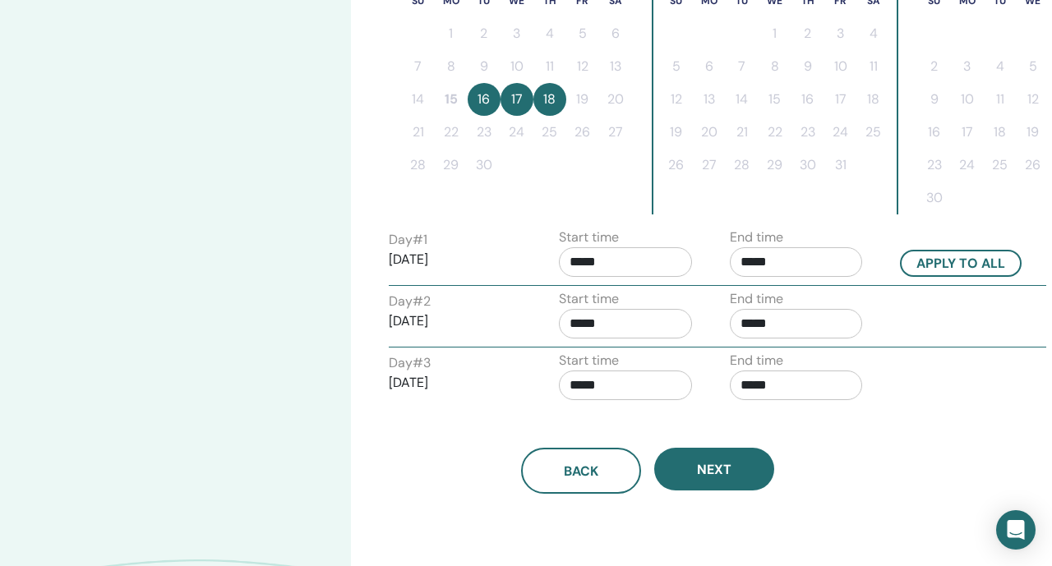
click at [615, 255] on input "*****" at bounding box center [625, 262] width 133 height 30
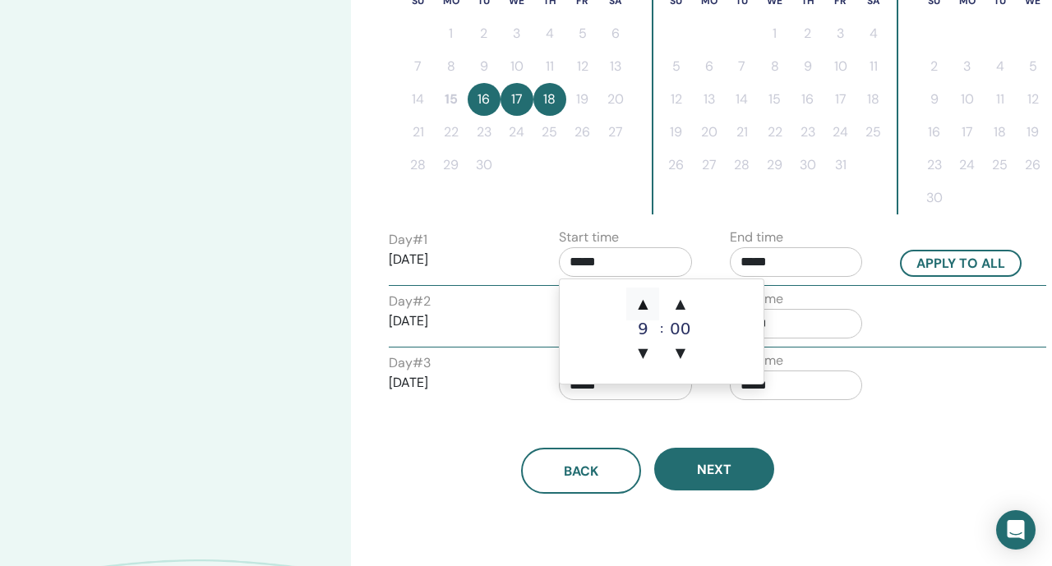
click at [641, 306] on span "▲" at bounding box center [642, 304] width 33 height 33
type input "*****"
click at [940, 265] on button "Apply to all" at bounding box center [961, 263] width 122 height 27
type input "*****"
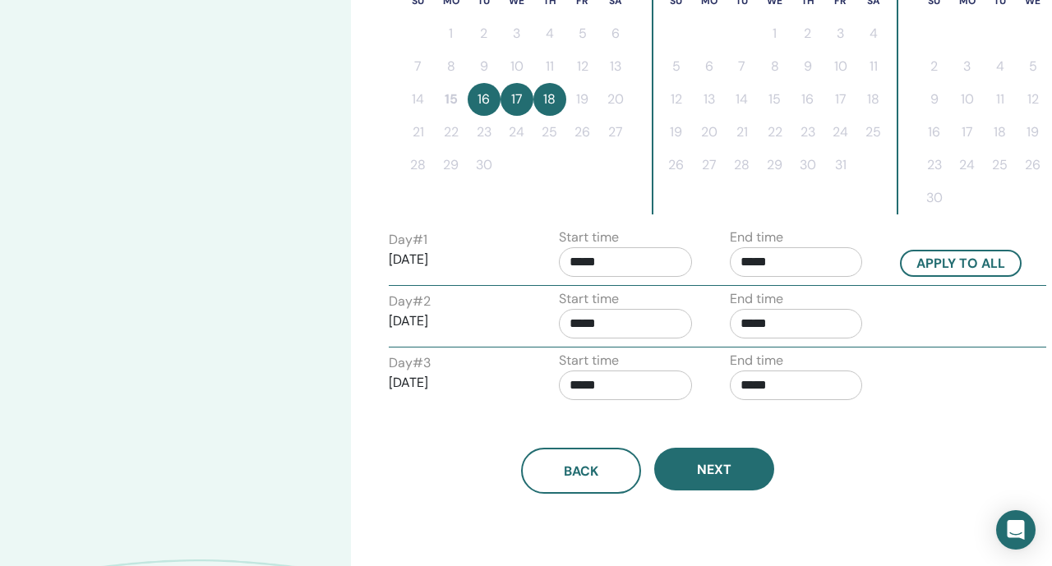
click at [714, 494] on div "Time Zone Time Zone (GMT+8) Asia/Shanghai Seminar Date and Time Start date End …" at bounding box center [701, 143] width 701 height 1162
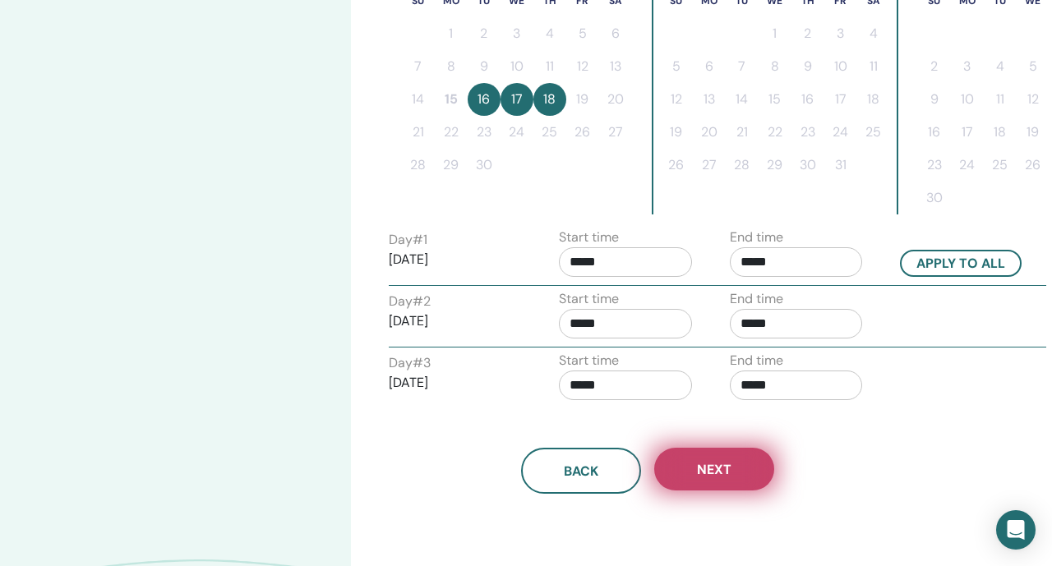
click at [714, 467] on span "Next" at bounding box center [714, 469] width 35 height 17
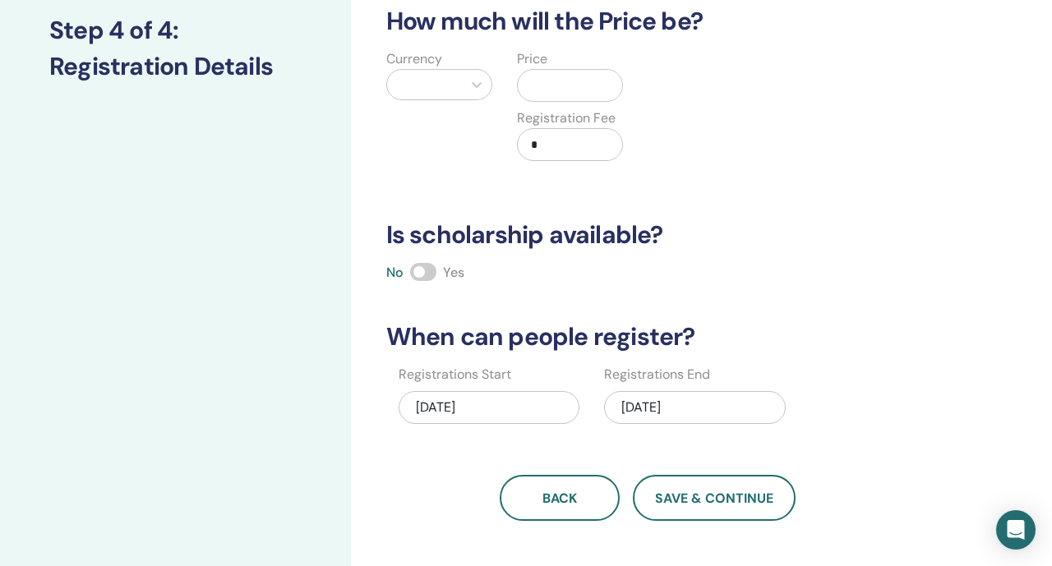
scroll to position [0, 0]
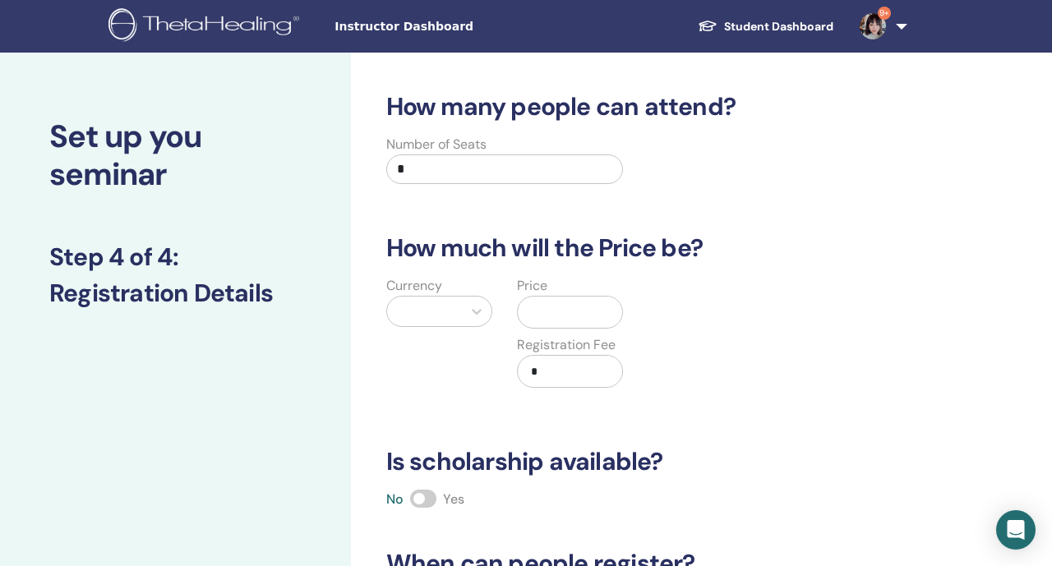
click at [405, 329] on div "Currency" at bounding box center [439, 341] width 131 height 131
click at [426, 323] on div at bounding box center [424, 312] width 75 height 30
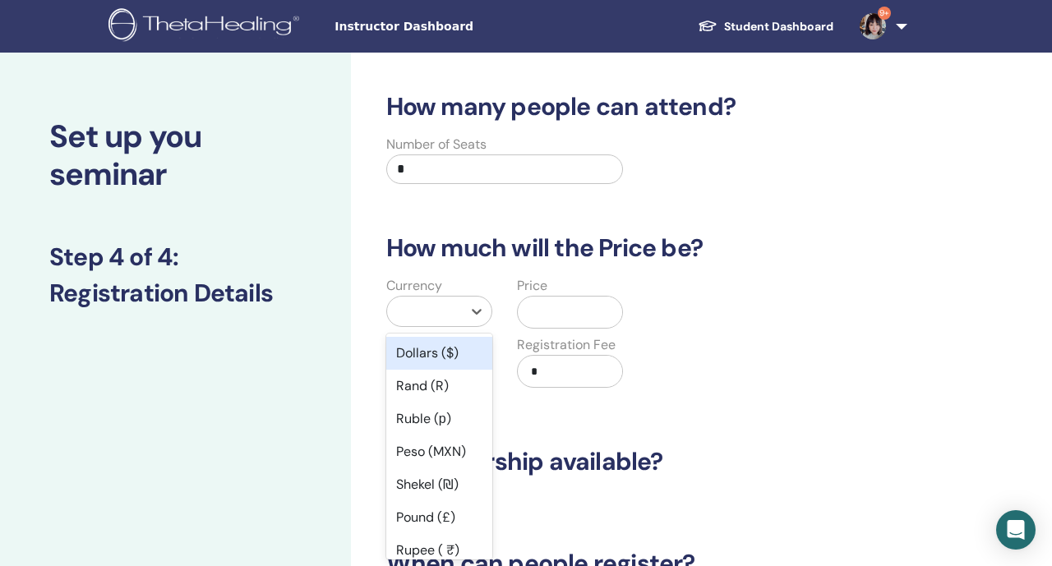
scroll to position [21, 0]
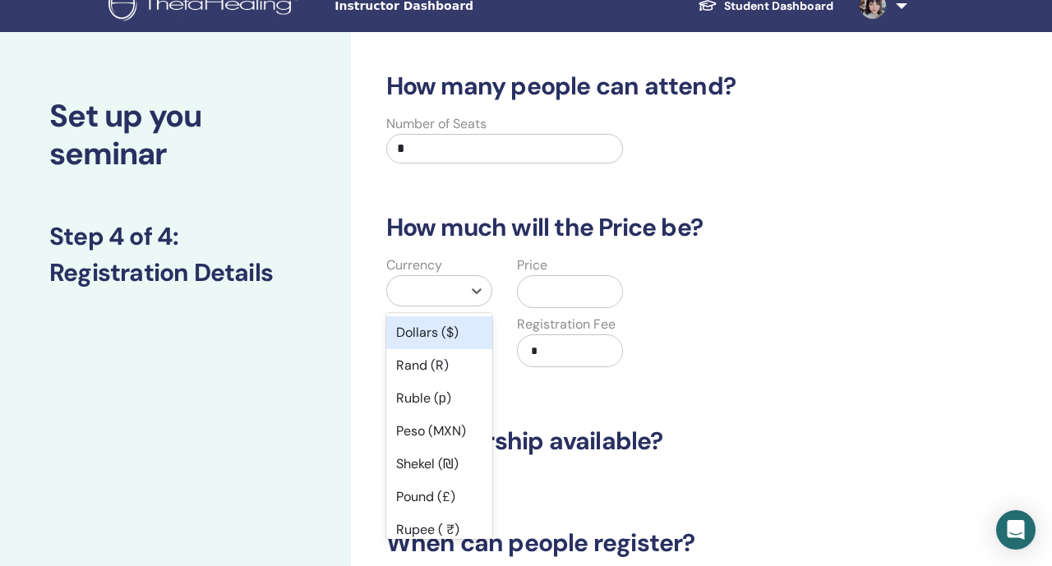
click at [426, 345] on div "Dollars ($)" at bounding box center [439, 332] width 106 height 33
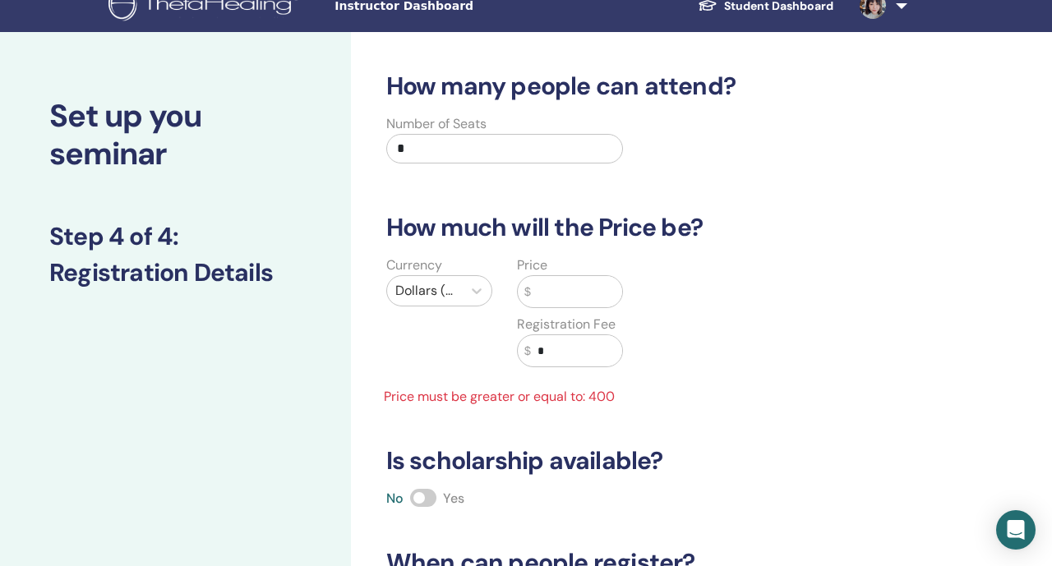
click at [534, 297] on input "text" at bounding box center [577, 291] width 92 height 31
type input "*"
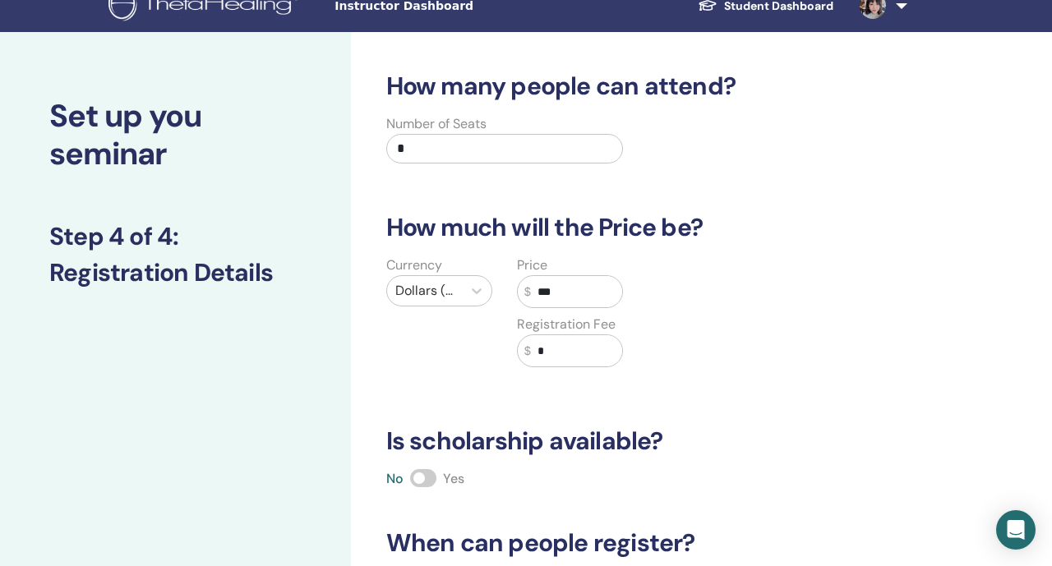
type input "***"
click at [543, 350] on input "*" at bounding box center [577, 350] width 92 height 31
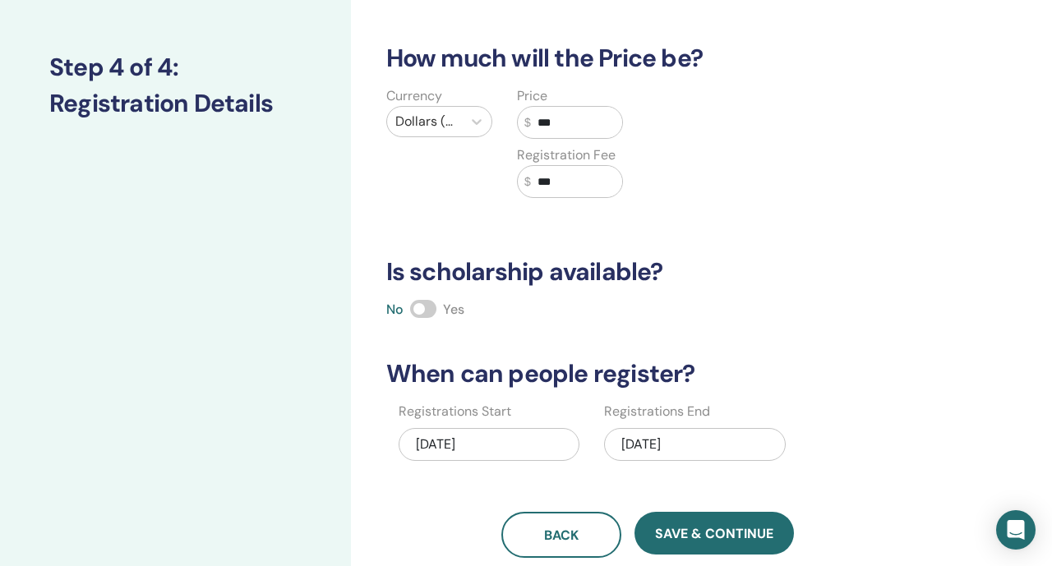
scroll to position [219, 0]
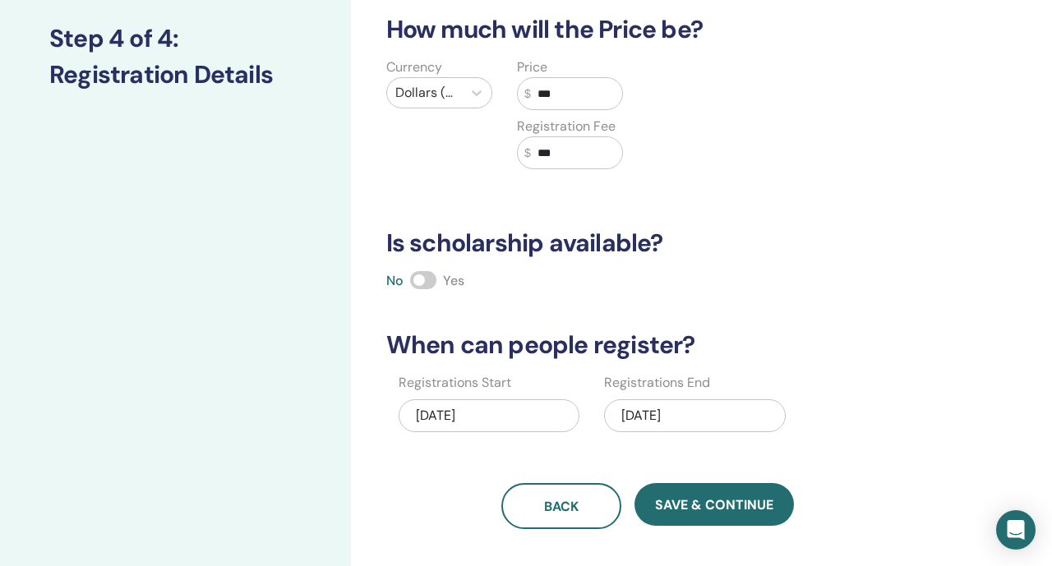
type input "***"
click at [522, 403] on div "09/15/2025" at bounding box center [489, 415] width 182 height 33
click at [678, 446] on div "How many people can attend? Number of Seats * How much will the Price be? Curre…" at bounding box center [647, 201] width 543 height 656
click at [678, 428] on div "09/18/2025" at bounding box center [695, 415] width 182 height 33
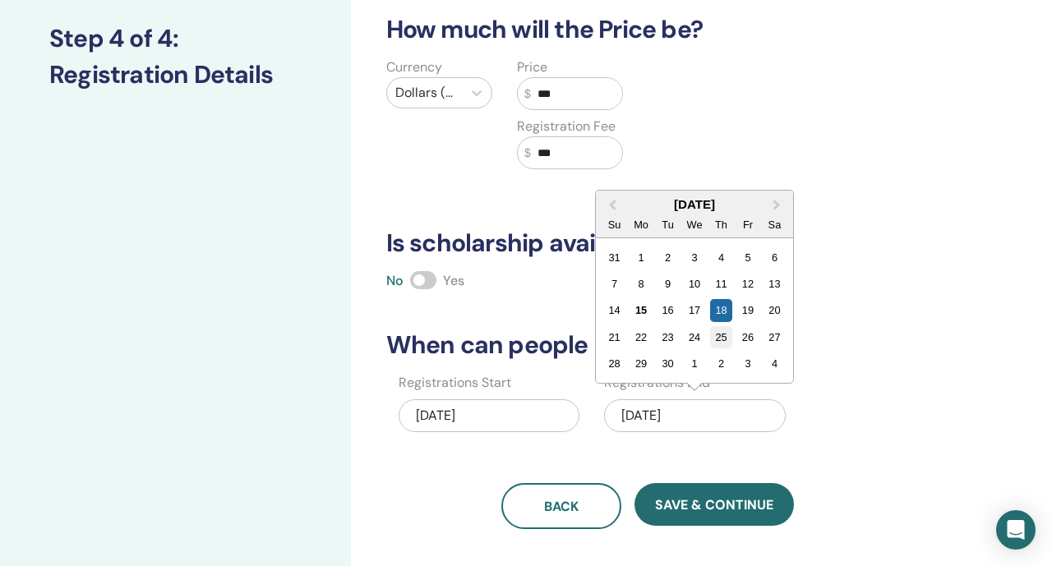
click at [730, 332] on div "25" at bounding box center [721, 337] width 22 height 22
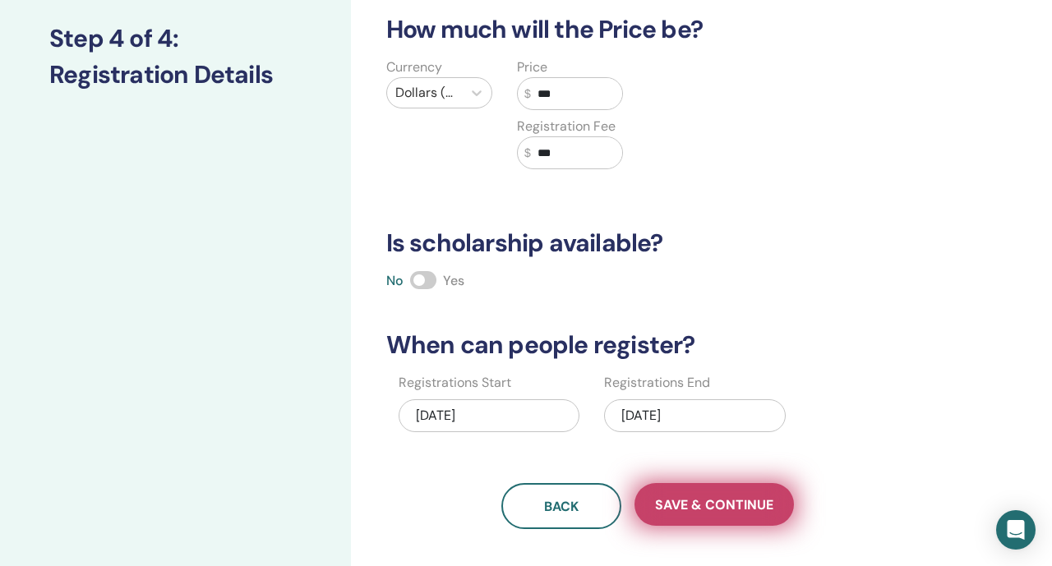
click at [700, 496] on span "Save & Continue" at bounding box center [714, 504] width 118 height 17
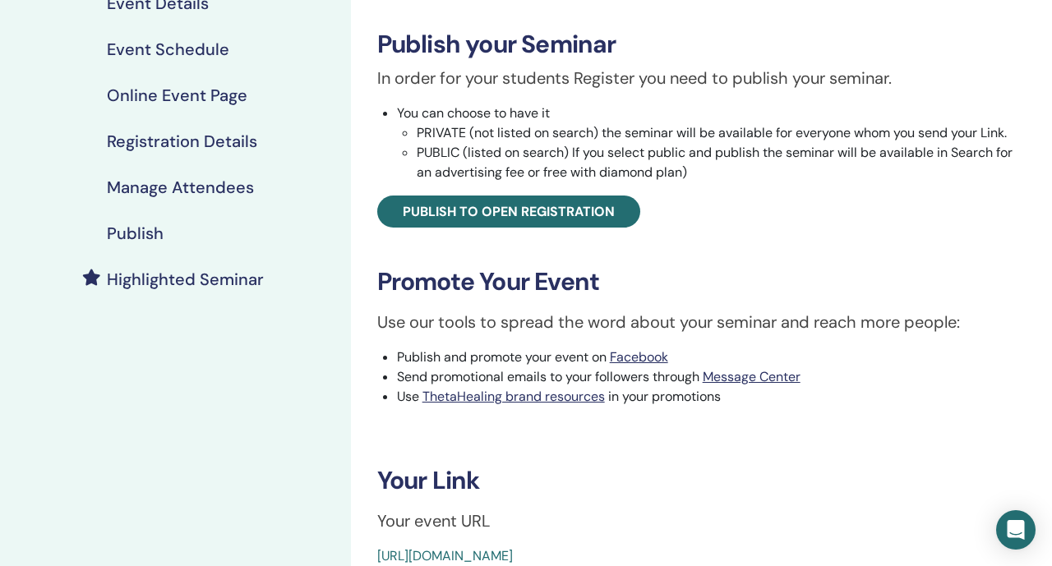
scroll to position [252, 0]
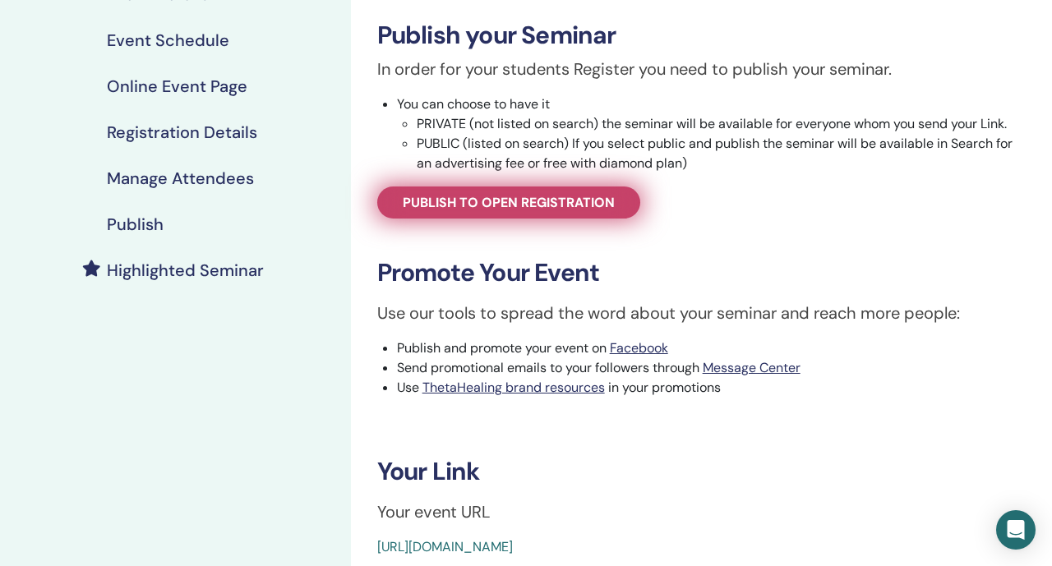
click at [597, 200] on span "Publish to open registration" at bounding box center [509, 202] width 212 height 17
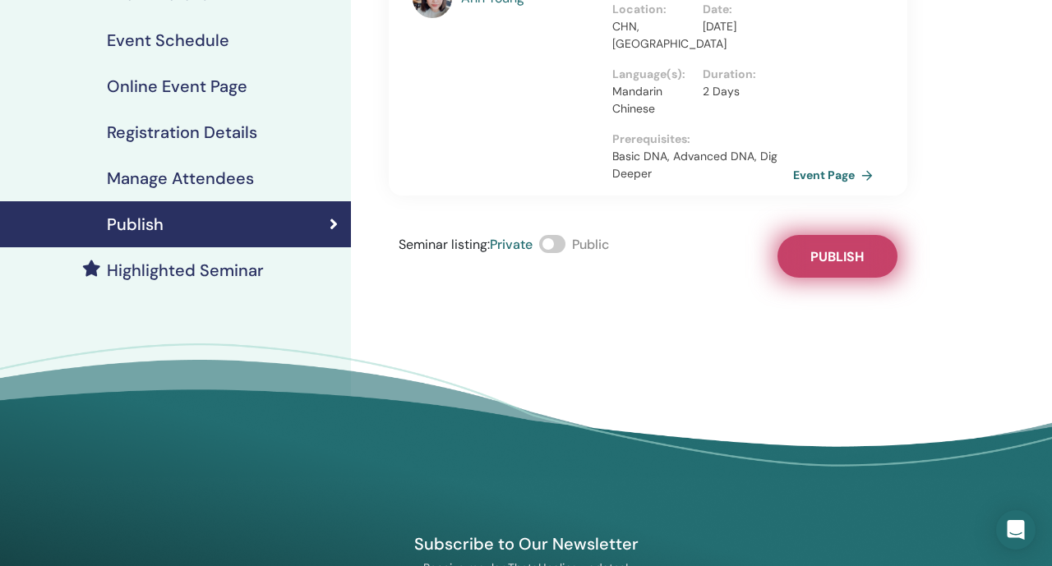
click at [854, 244] on button "Publish" at bounding box center [837, 256] width 120 height 43
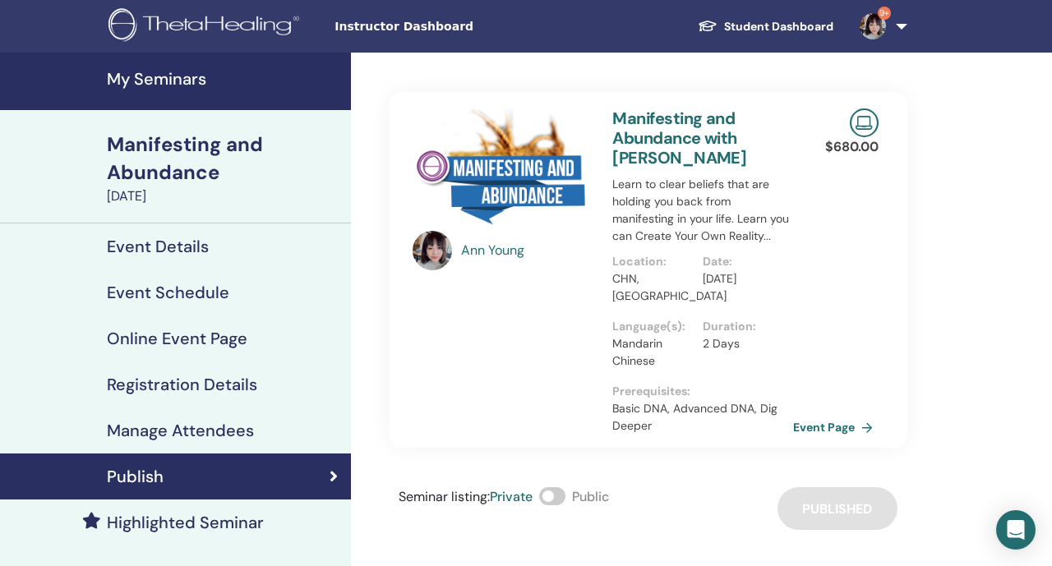
click at [159, 82] on h4 "My Seminars" at bounding box center [224, 79] width 234 height 20
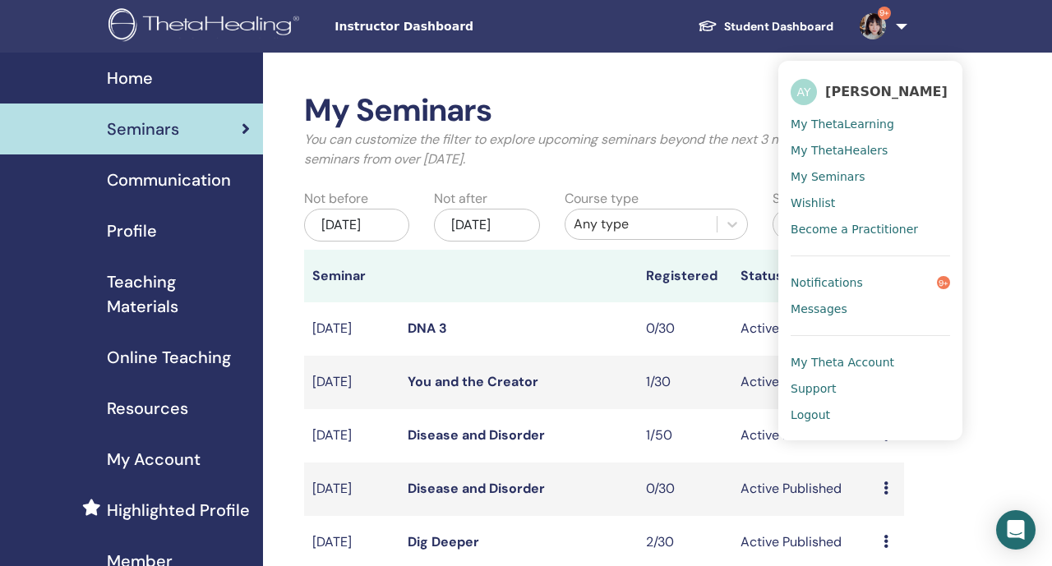
click at [852, 283] on span "Notifications" at bounding box center [826, 282] width 72 height 15
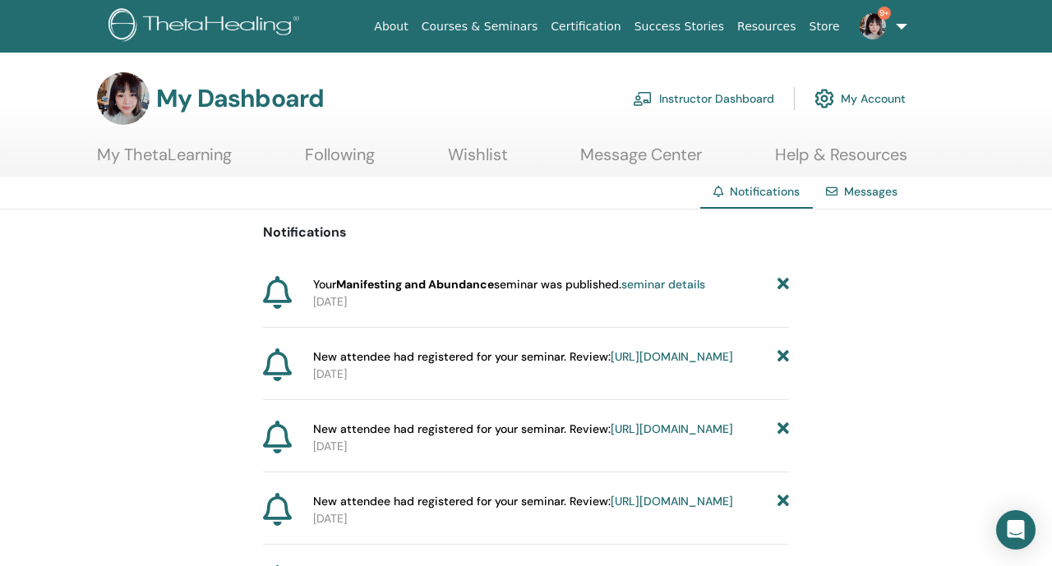
click at [688, 98] on link "Instructor Dashboard" at bounding box center [703, 99] width 141 height 36
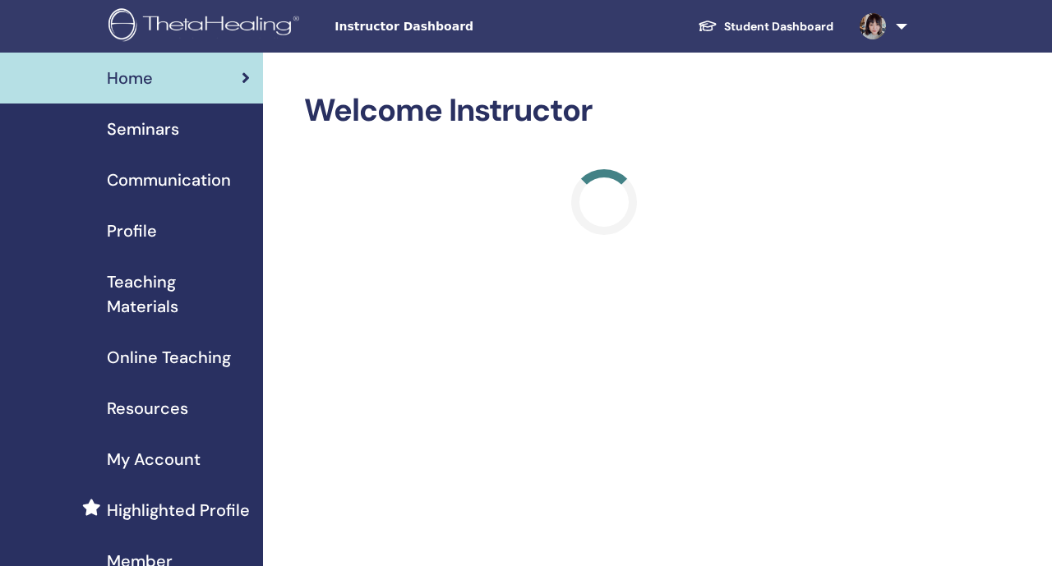
click at [181, 123] on div "Seminars" at bounding box center [131, 129] width 237 height 25
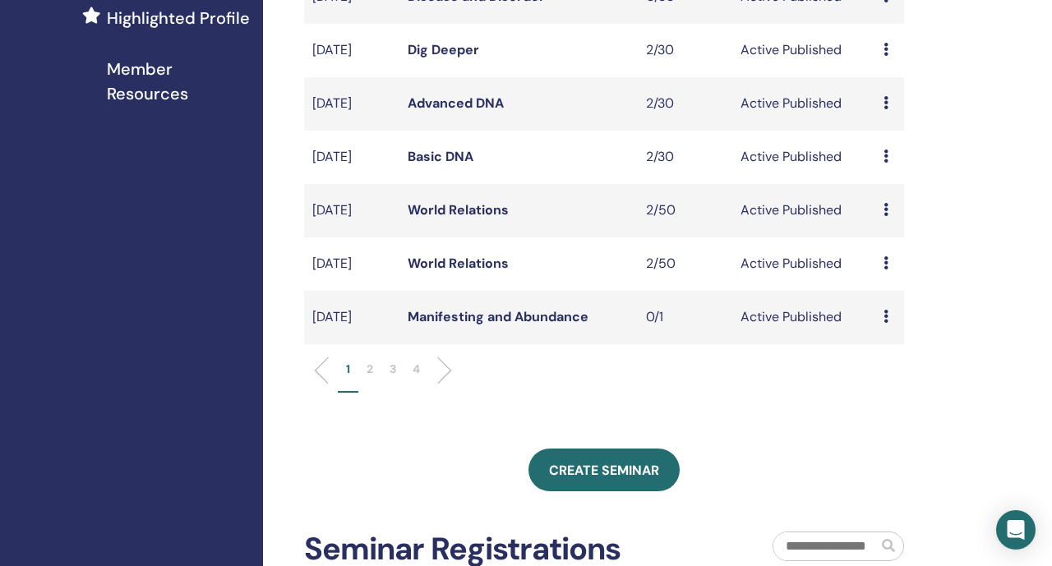
scroll to position [491, 0]
click at [361, 394] on li "2" at bounding box center [369, 377] width 23 height 32
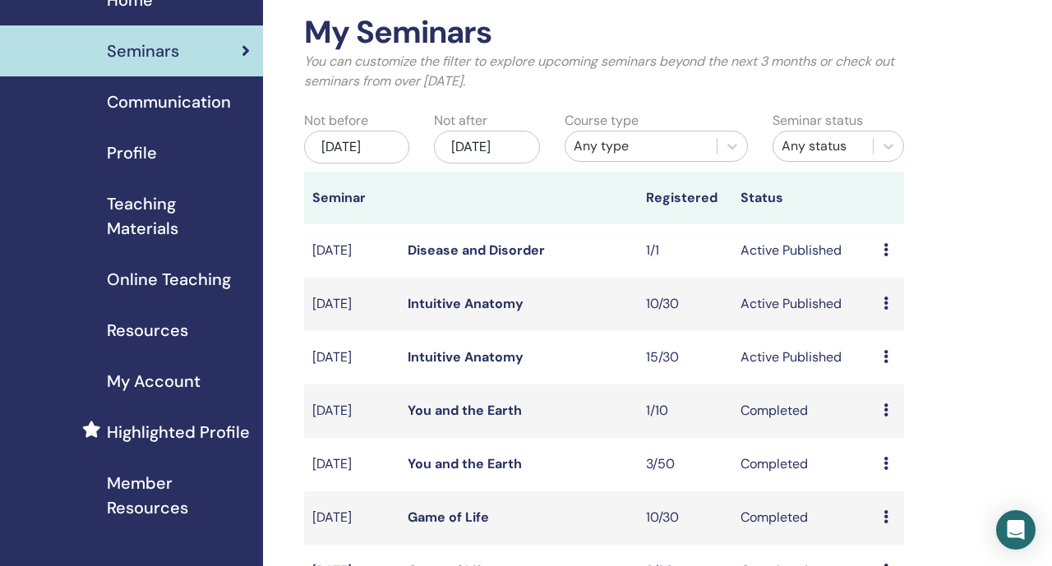
scroll to position [59, 0]
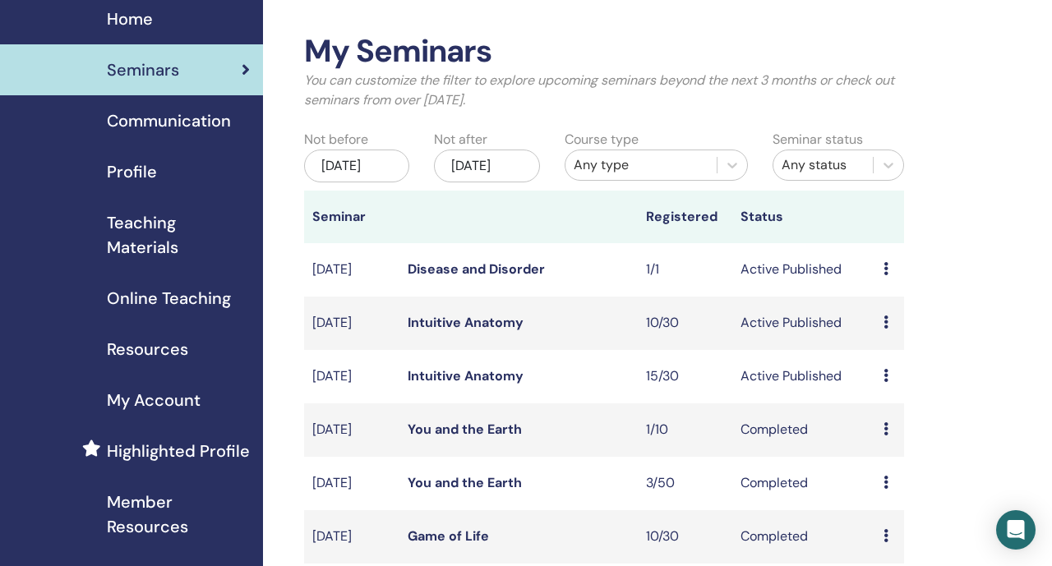
click at [489, 384] on link "Intuitive Anatomy" at bounding box center [465, 375] width 116 height 17
click at [494, 331] on link "Intuitive Anatomy" at bounding box center [465, 322] width 116 height 17
click at [494, 278] on link "Disease and Disorder" at bounding box center [475, 268] width 137 height 17
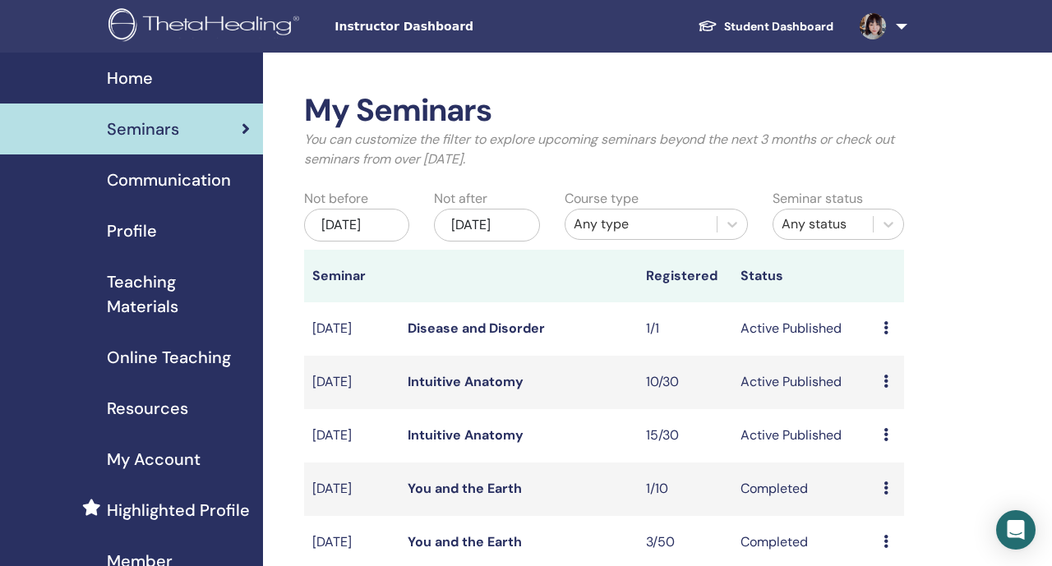
click at [882, 30] on img at bounding box center [872, 26] width 26 height 26
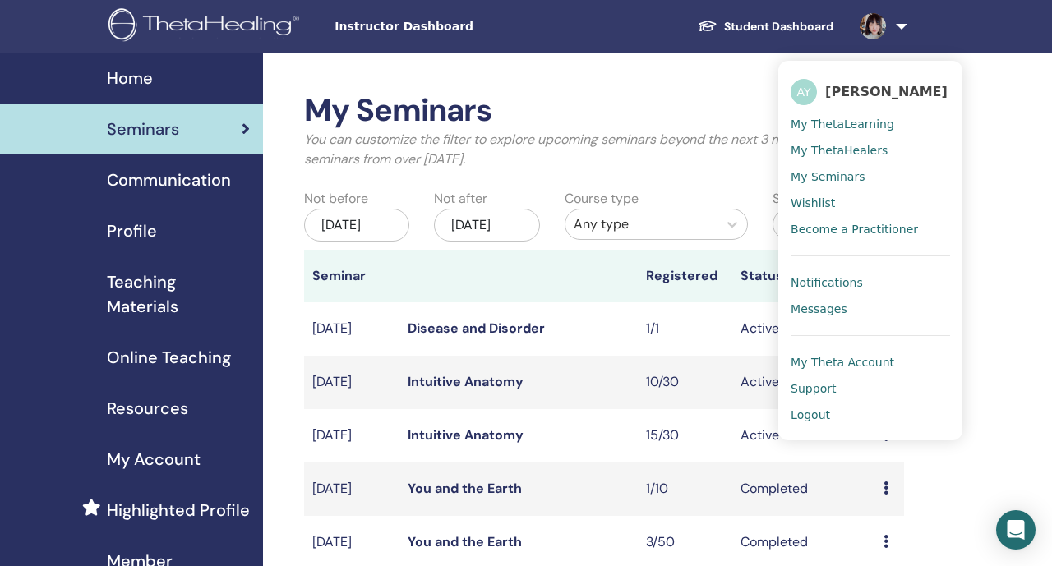
click at [811, 413] on span "Logout" at bounding box center [809, 414] width 39 height 15
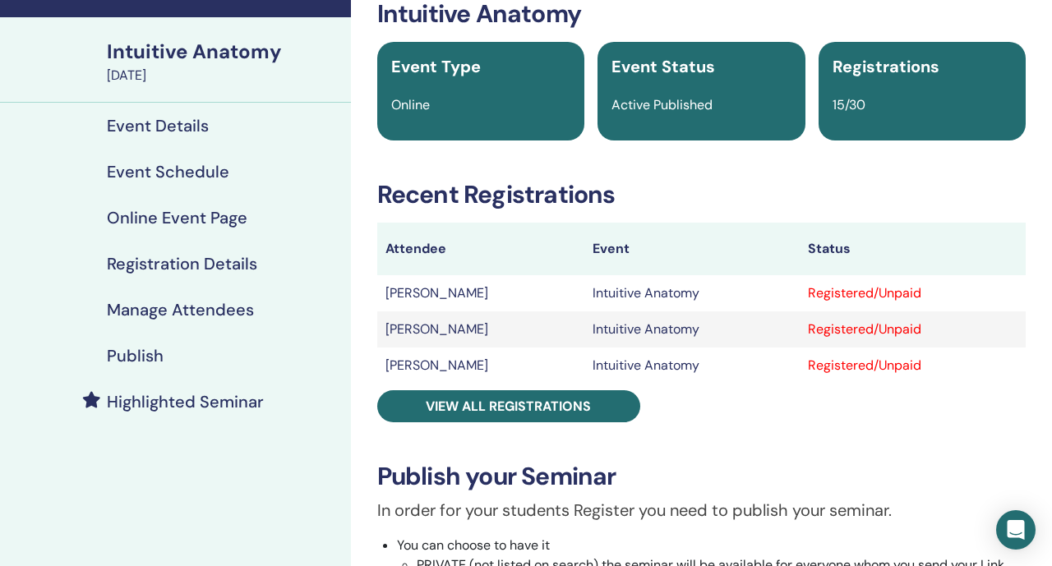
scroll to position [107, 0]
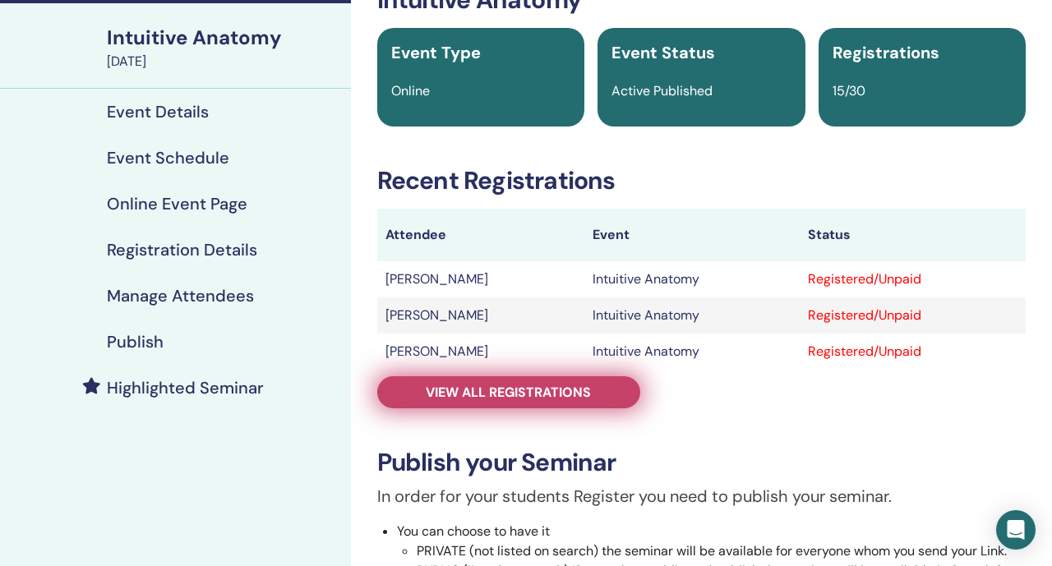
click at [458, 382] on link "View all registrations" at bounding box center [508, 392] width 263 height 32
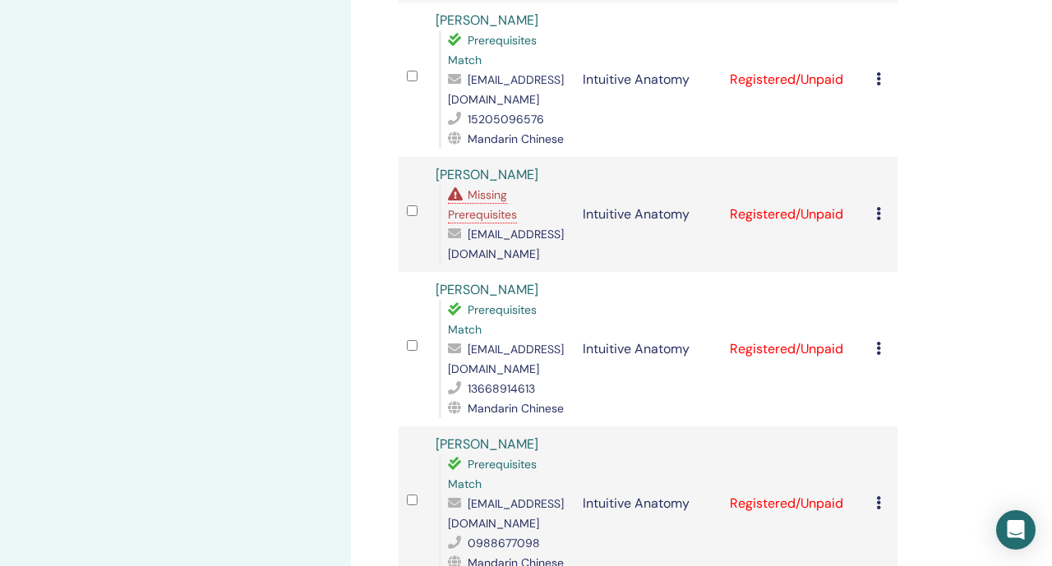
scroll to position [578, 0]
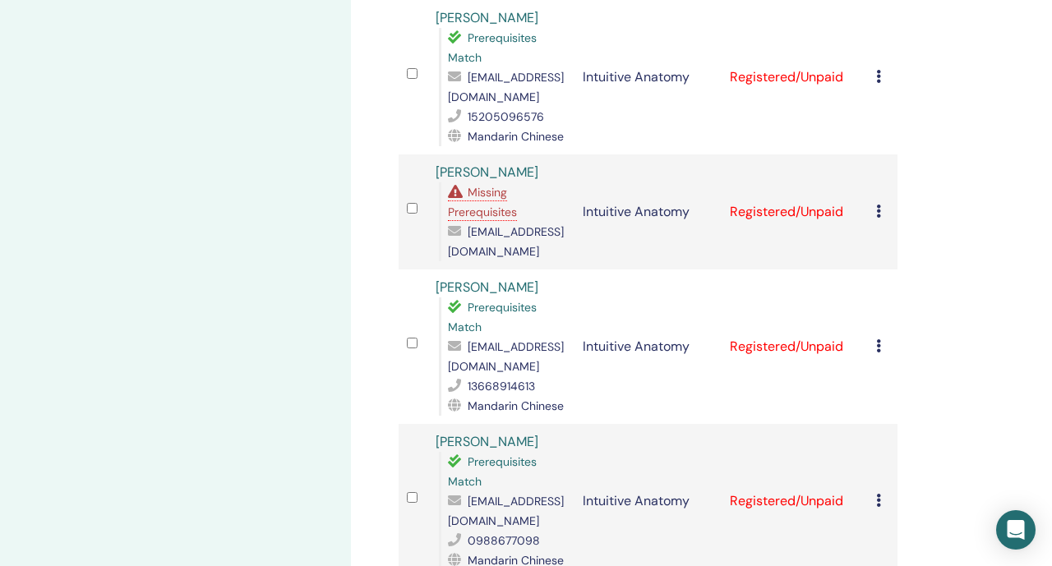
click at [490, 211] on span "Missing Prerequisites" at bounding box center [482, 202] width 69 height 35
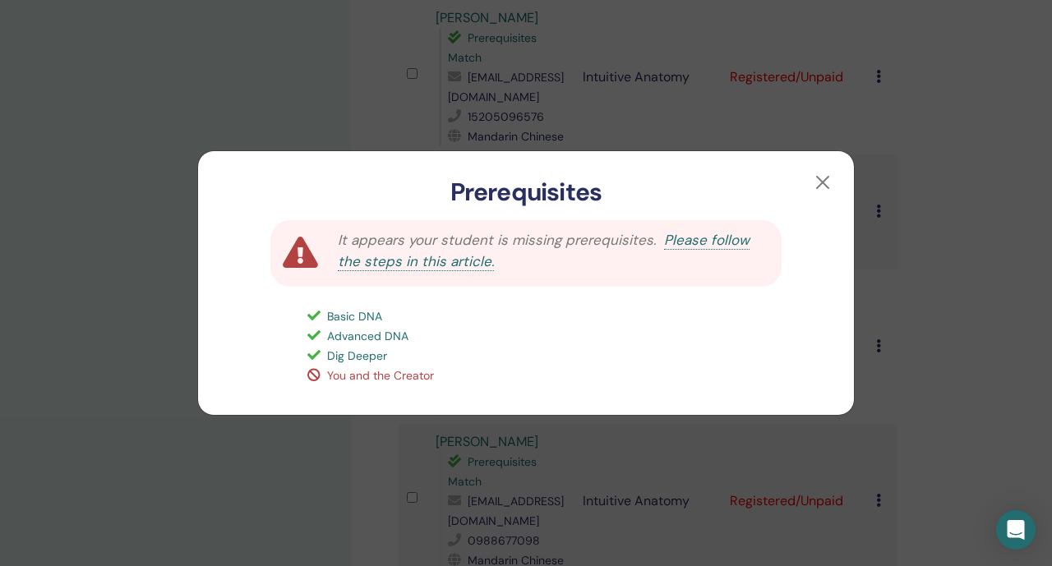
click at [806, 182] on h3 "Prerequisites" at bounding box center [525, 192] width 603 height 30
click at [810, 182] on button "button" at bounding box center [822, 182] width 26 height 26
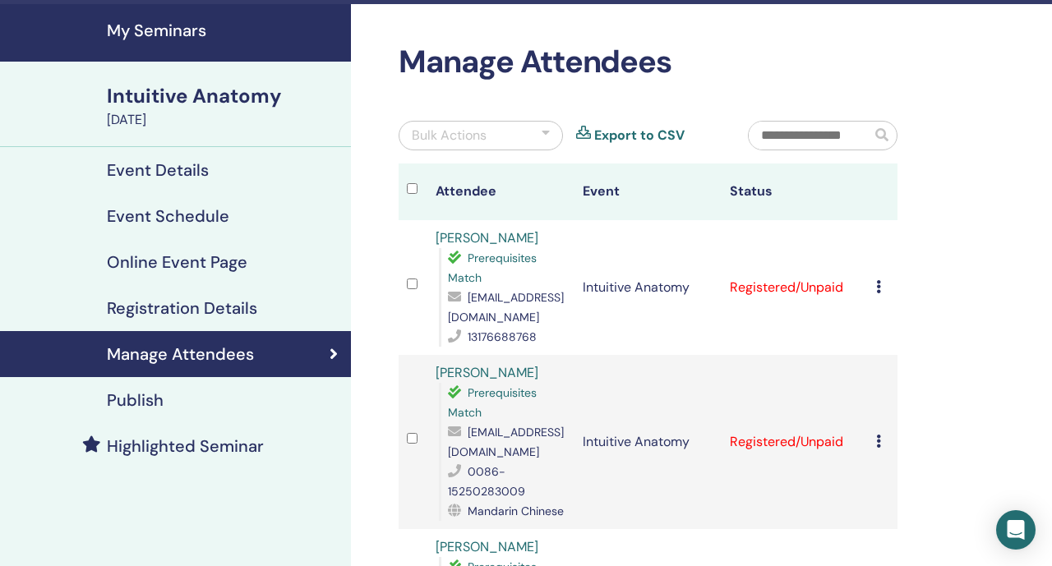
scroll to position [0, 0]
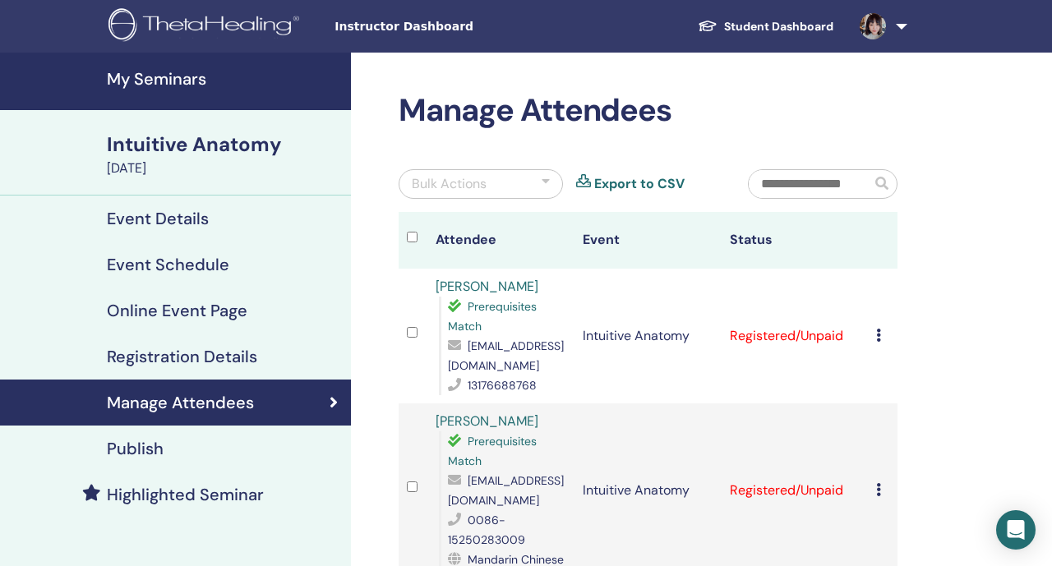
click at [882, 32] on img at bounding box center [872, 26] width 26 height 26
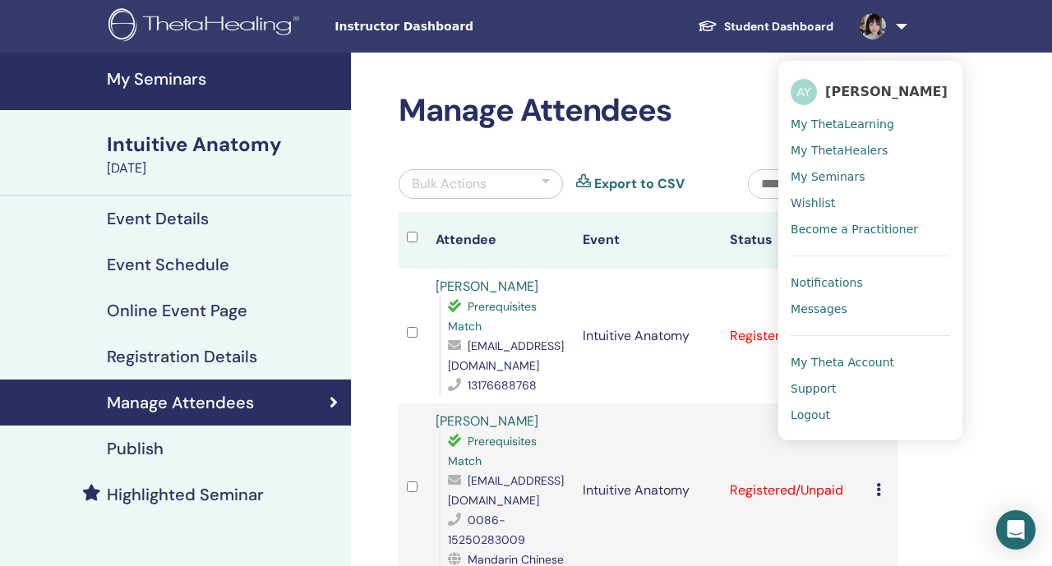
click at [813, 417] on span "Logout" at bounding box center [809, 414] width 39 height 15
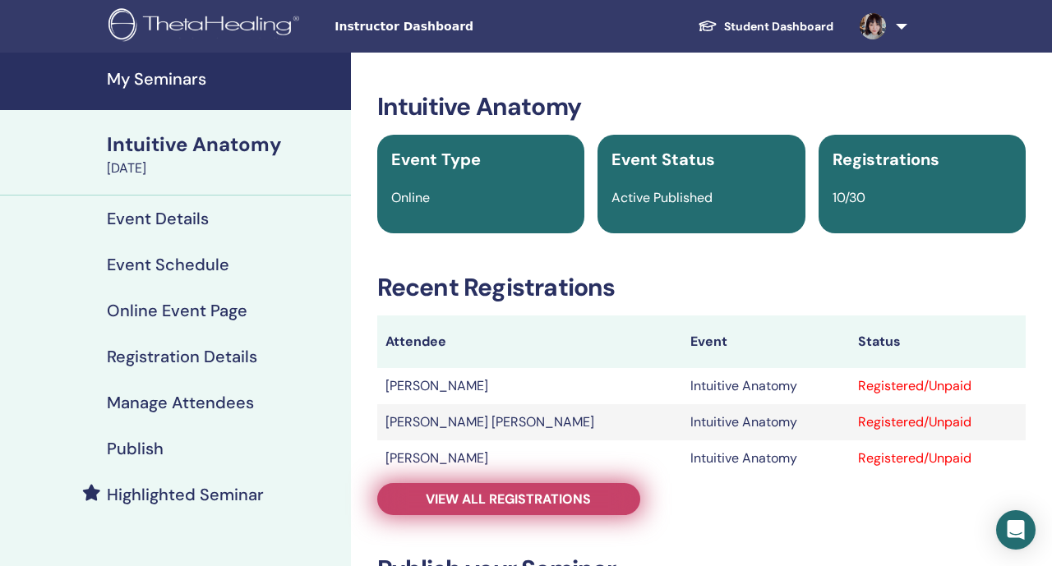
click at [462, 492] on span "View all registrations" at bounding box center [508, 498] width 165 height 17
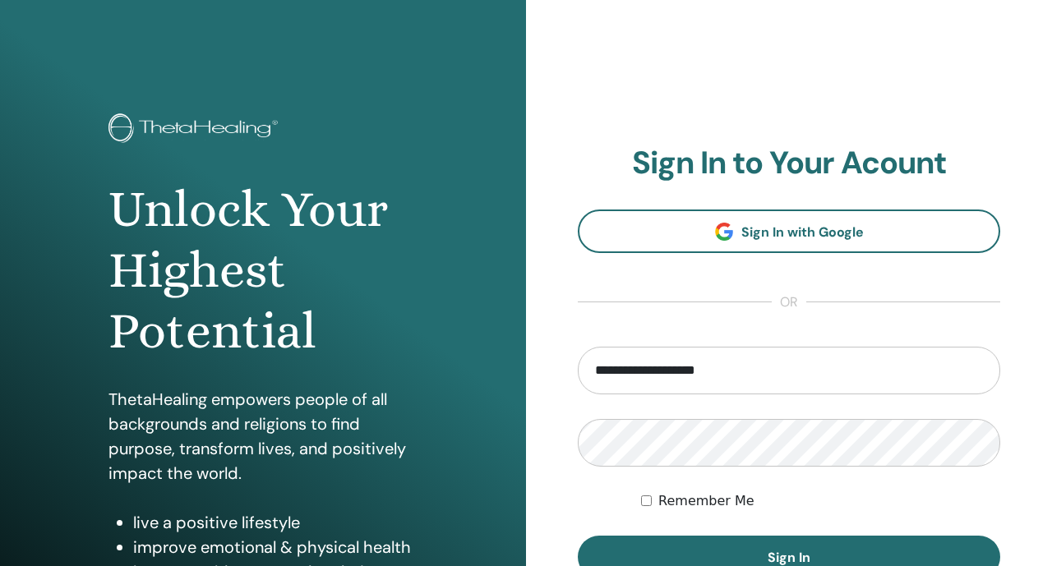
click at [606, 366] on input "**********" at bounding box center [789, 371] width 422 height 48
type input "*"
type input "**********"
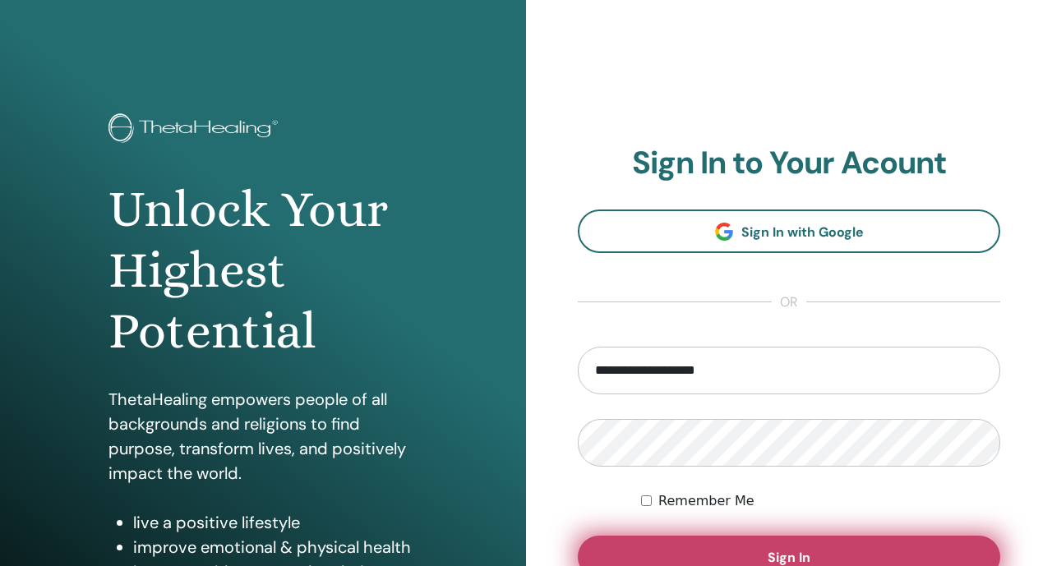
click at [642, 554] on button "Sign In" at bounding box center [789, 557] width 422 height 43
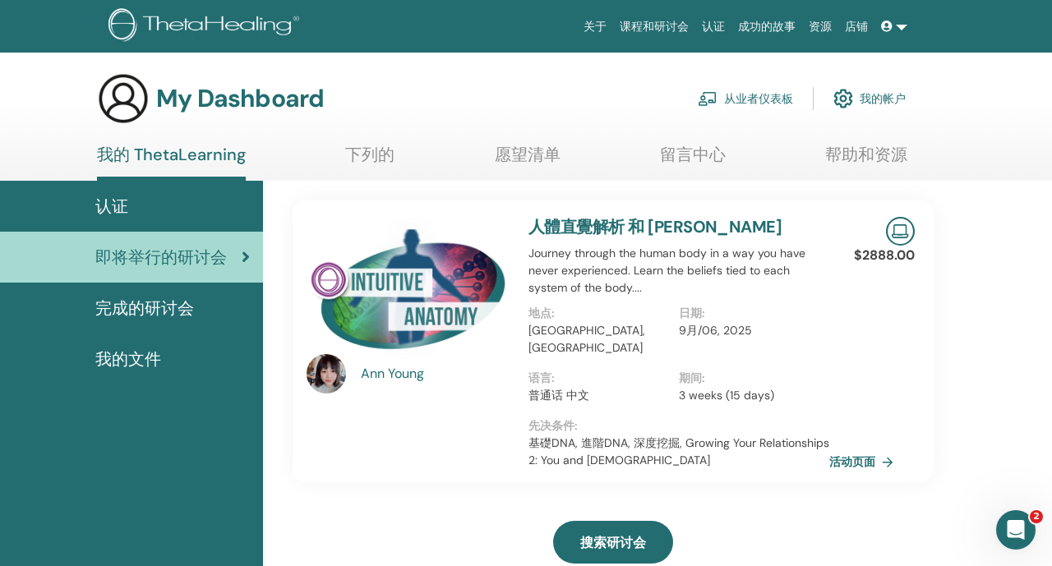
click at [177, 308] on span "完成的研讨会" at bounding box center [144, 308] width 99 height 25
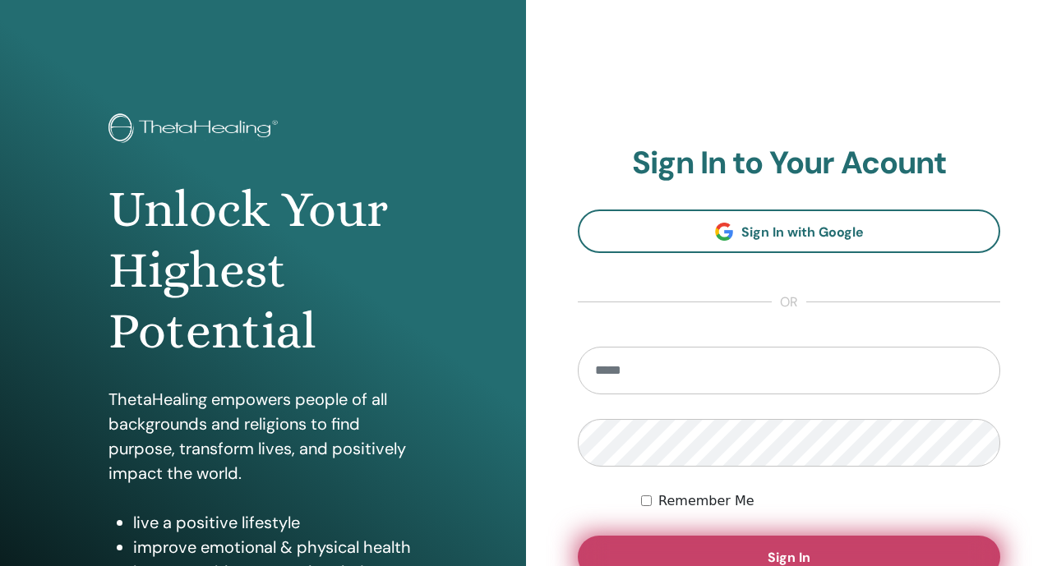
type input "**********"
click at [615, 541] on button "Sign In" at bounding box center [789, 557] width 422 height 43
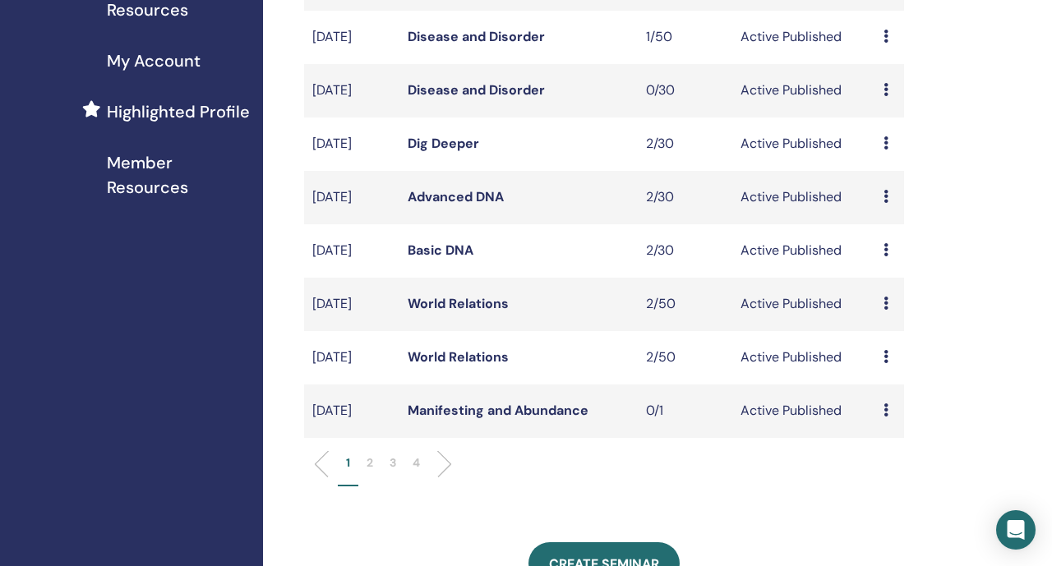
scroll to position [587, 0]
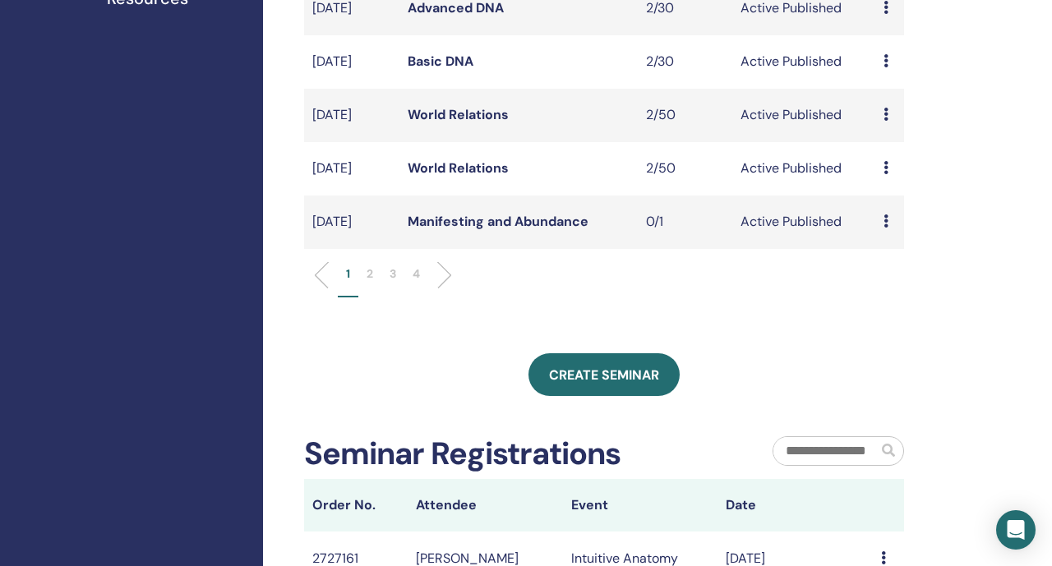
click at [375, 297] on li "2" at bounding box center [369, 281] width 23 height 32
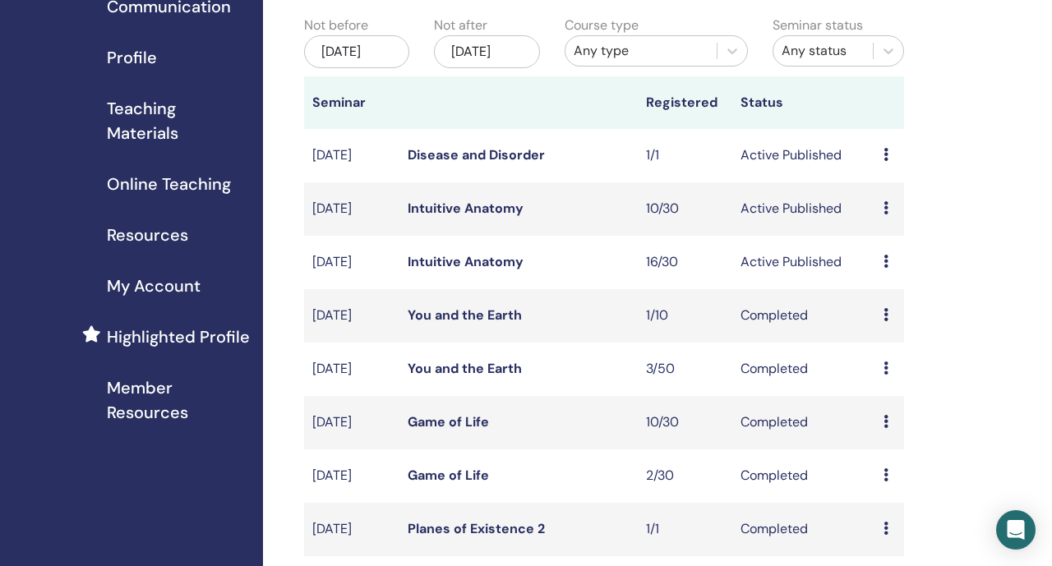
scroll to position [58, 0]
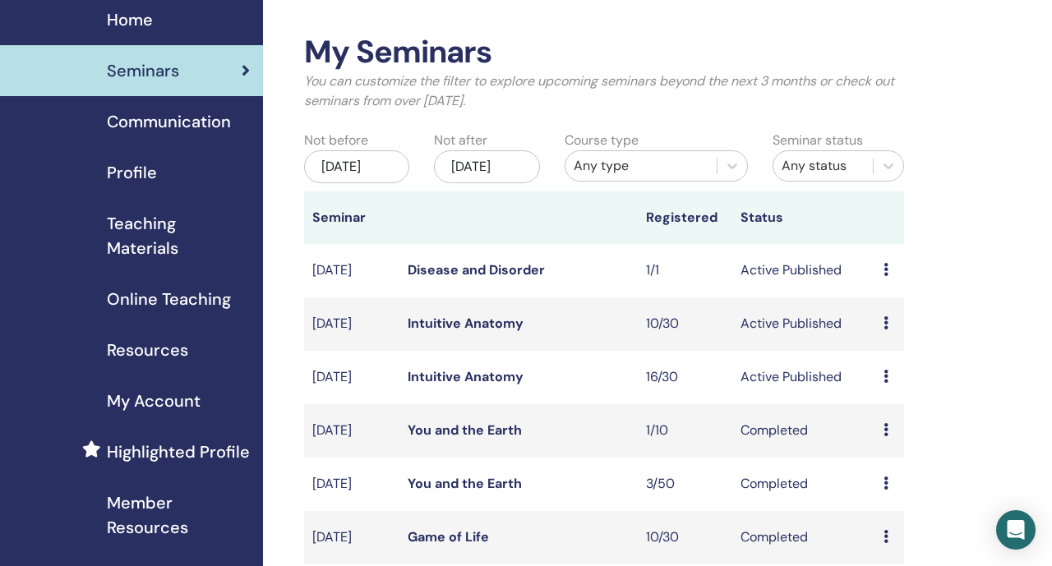
click at [432, 332] on link "Intuitive Anatomy" at bounding box center [465, 323] width 116 height 17
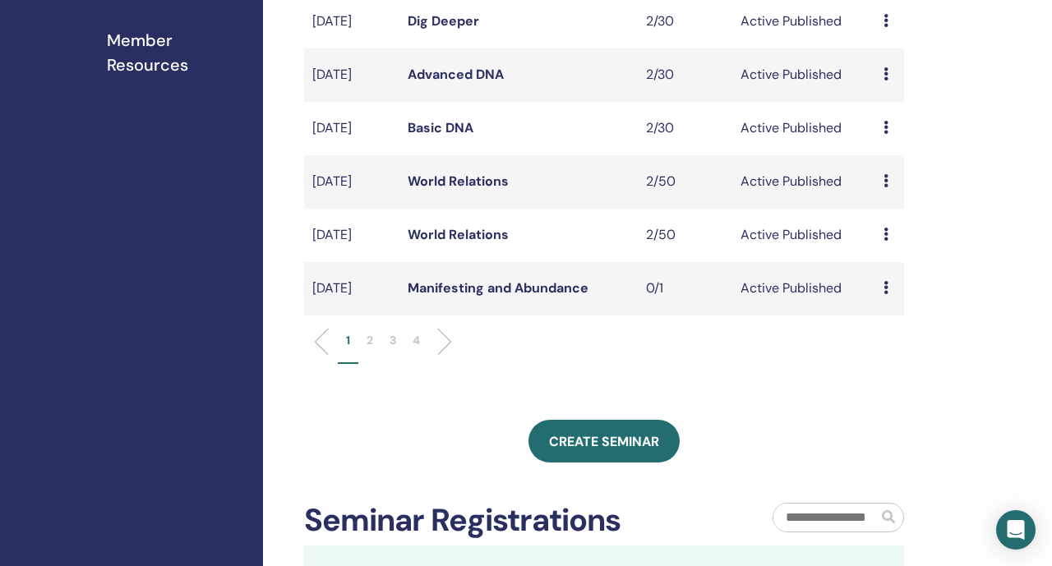
scroll to position [646, 0]
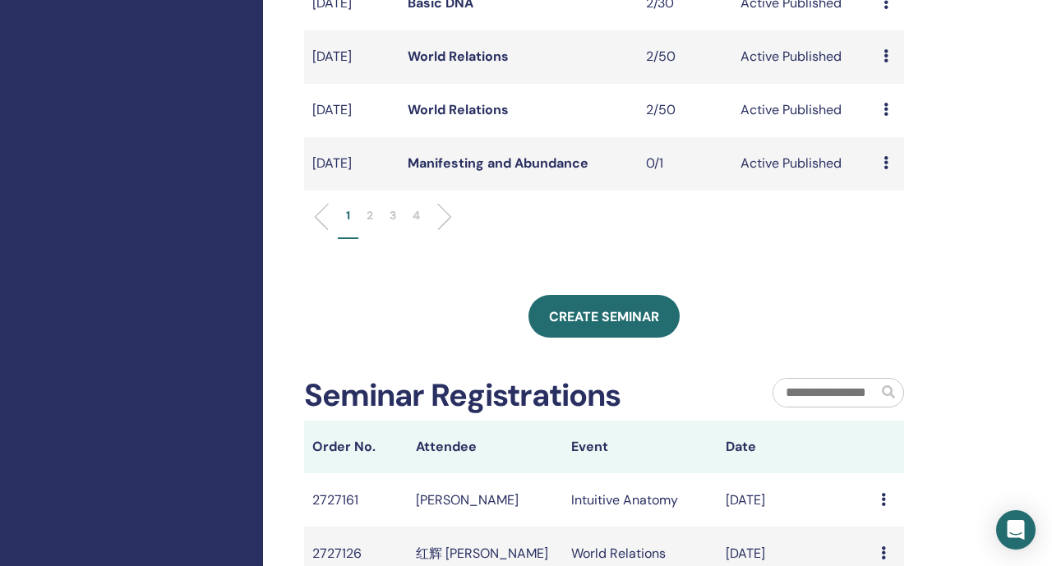
click at [375, 239] on li "2" at bounding box center [369, 223] width 23 height 32
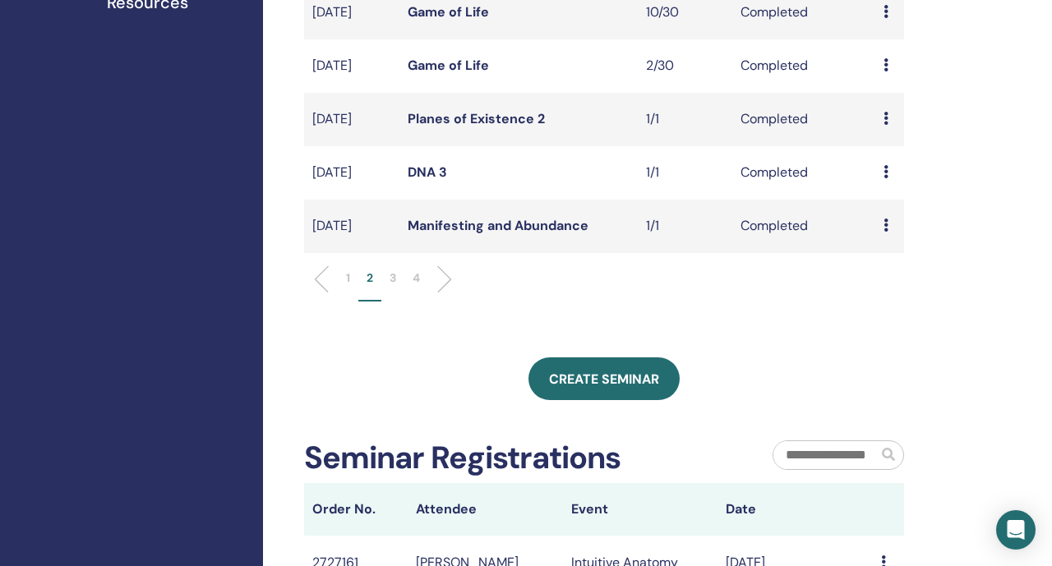
scroll to position [582, 0]
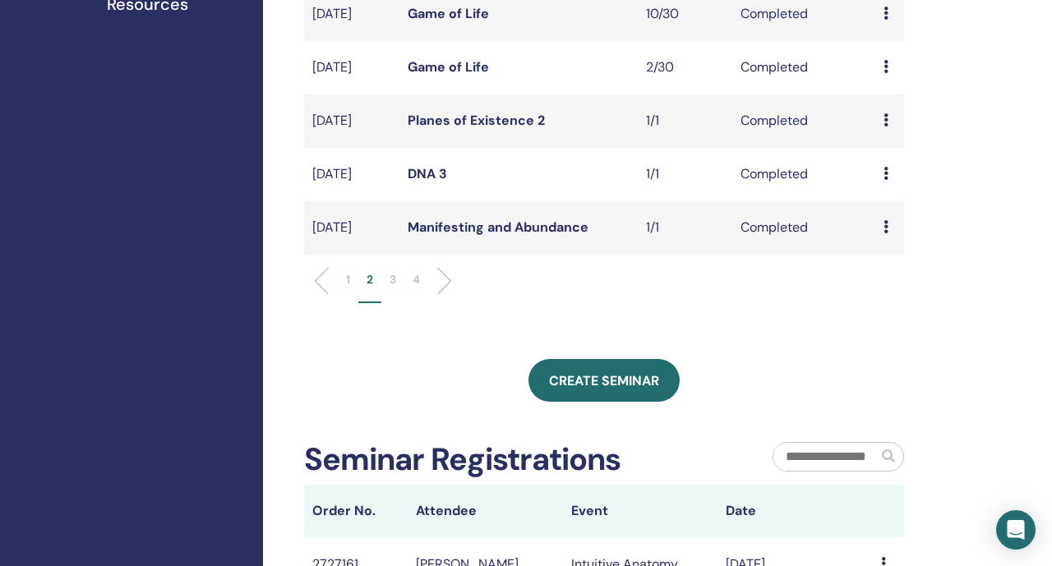
click at [446, 236] on link "Manifesting and Abundance" at bounding box center [497, 227] width 181 height 17
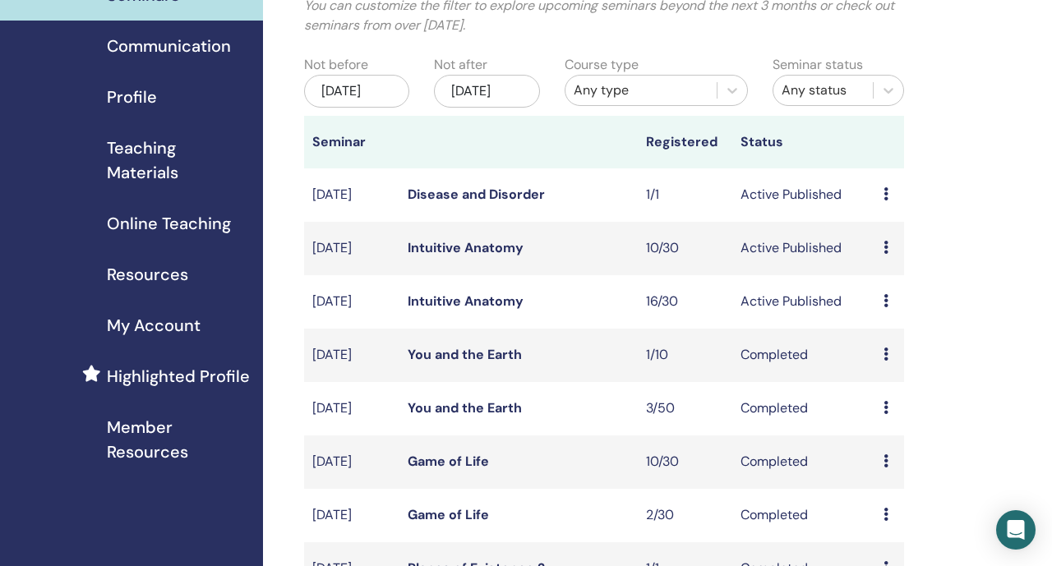
scroll to position [0, 0]
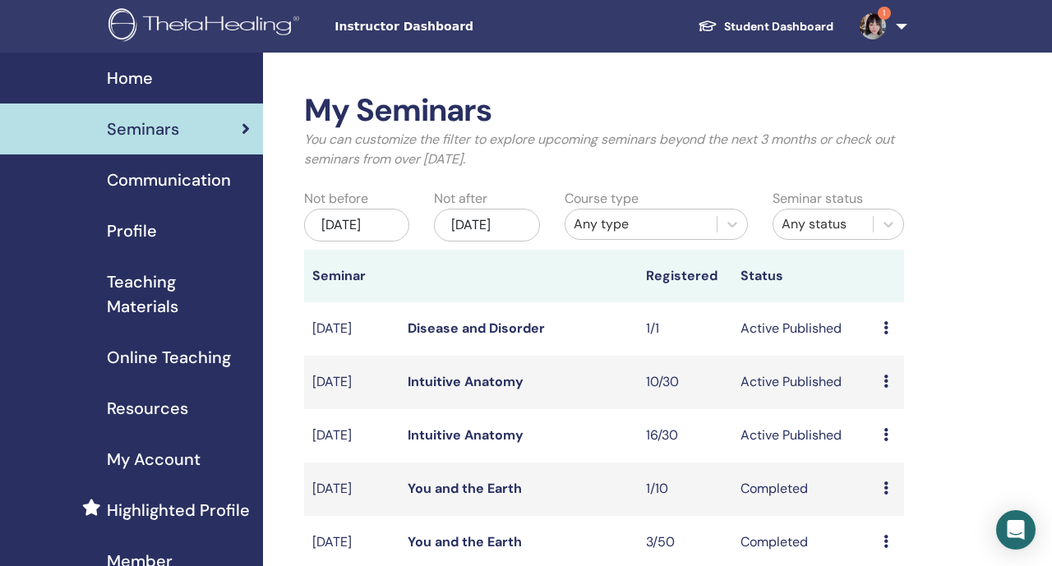
click at [433, 390] on link "Intuitive Anatomy" at bounding box center [465, 381] width 116 height 17
click at [435, 444] on link "Intuitive Anatomy" at bounding box center [465, 434] width 116 height 17
